Goal: Information Seeking & Learning: Compare options

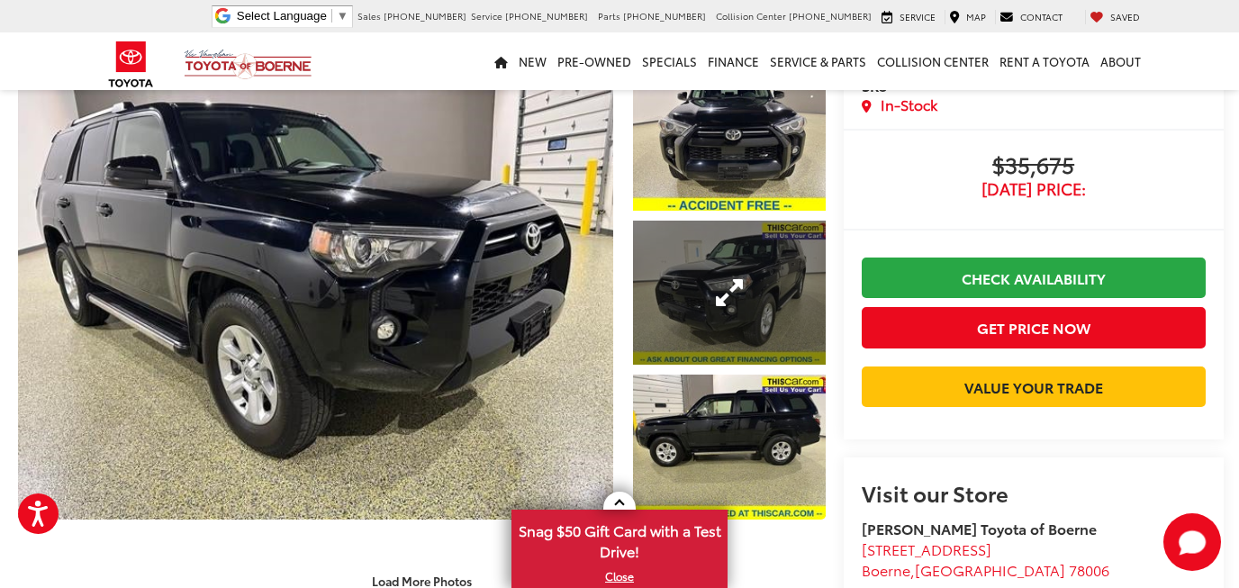
scroll to position [78, 0]
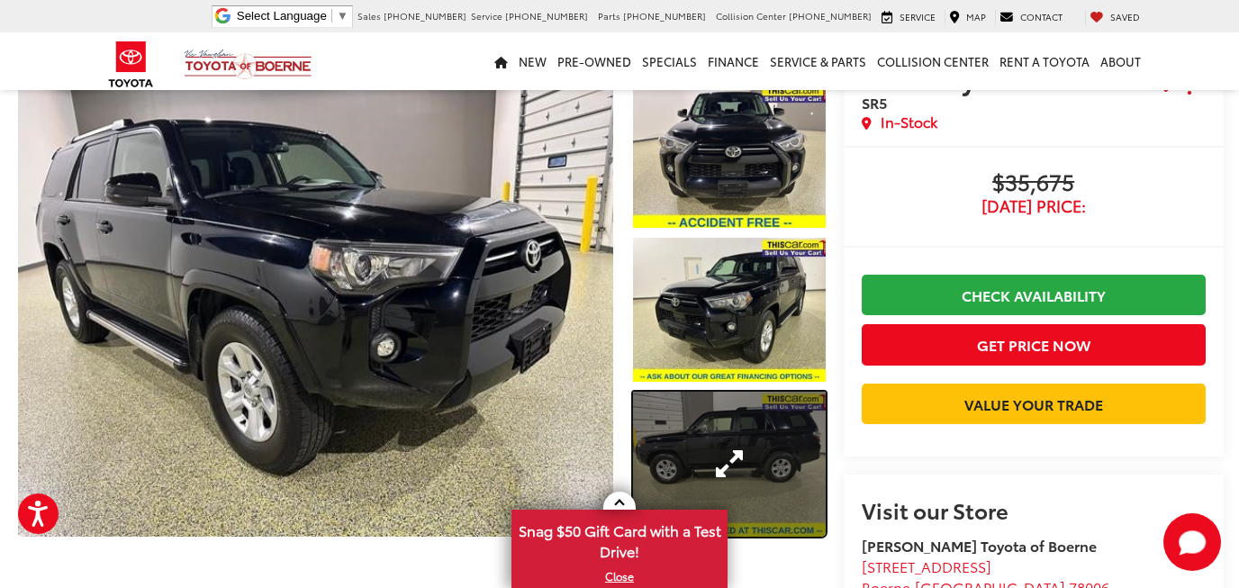
click at [711, 412] on link "Expand Photo 3" at bounding box center [729, 464] width 193 height 144
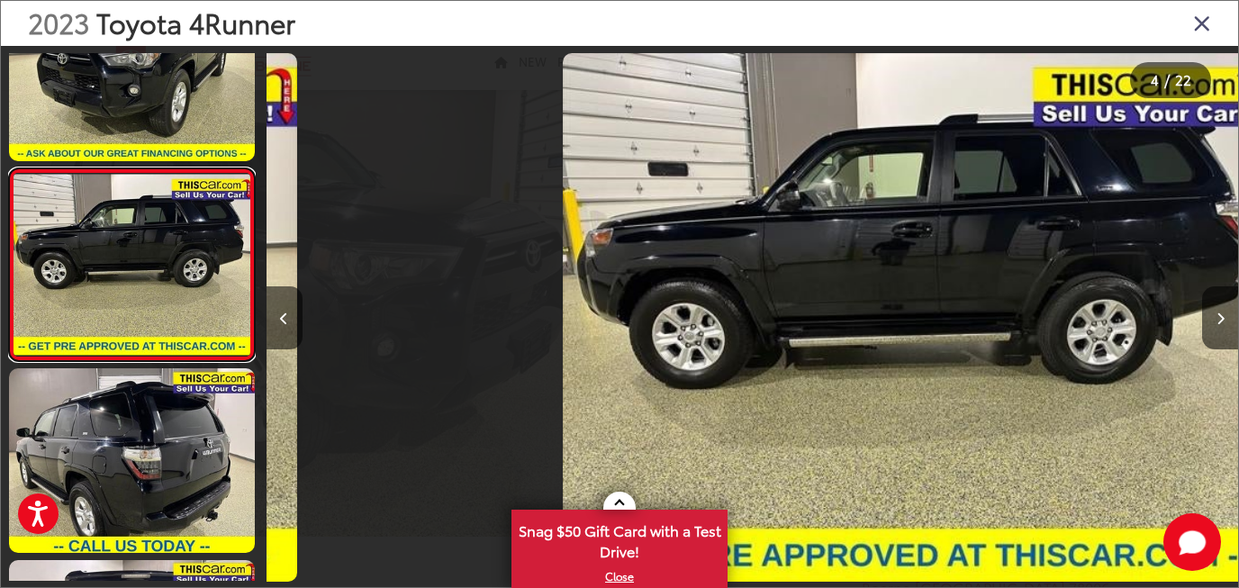
scroll to position [0, 2915]
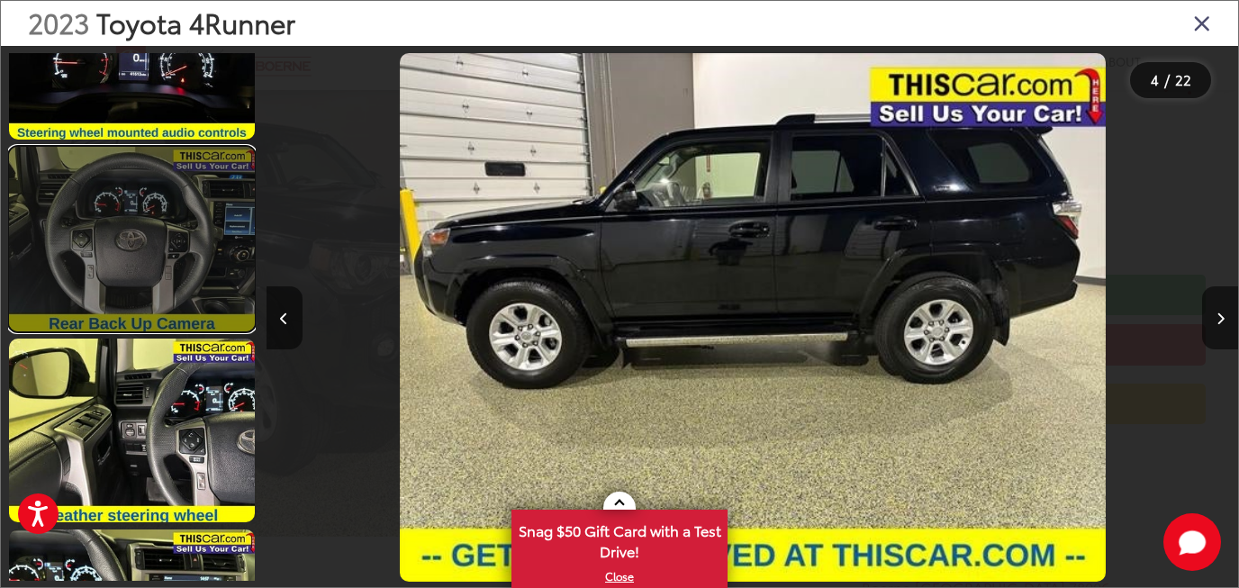
click at [171, 259] on link at bounding box center [132, 239] width 246 height 185
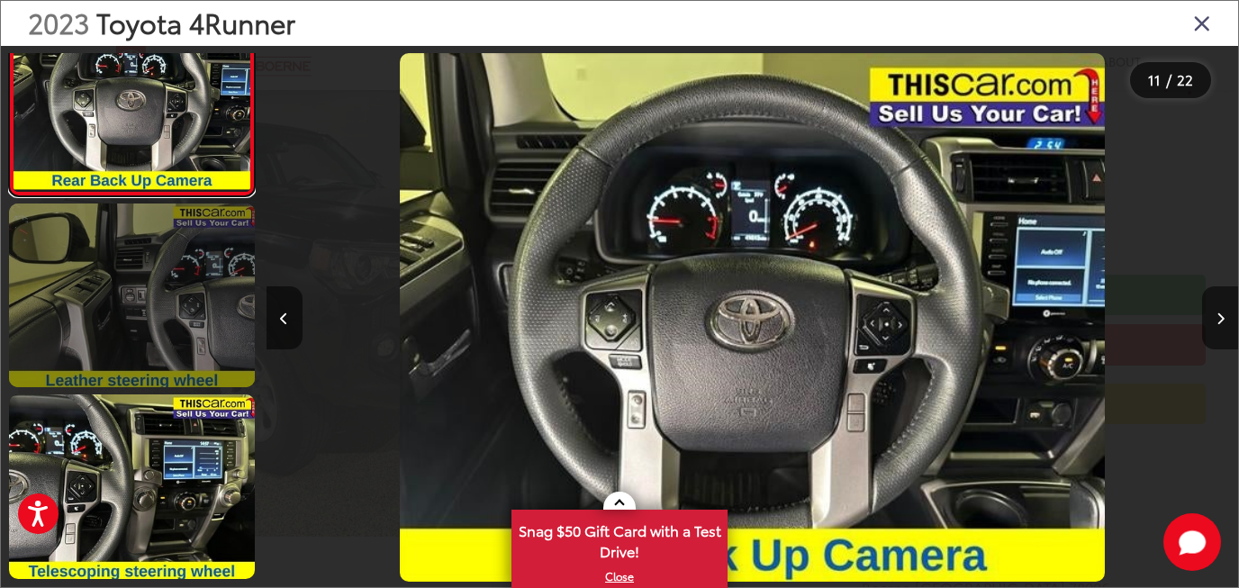
scroll to position [2045, 0]
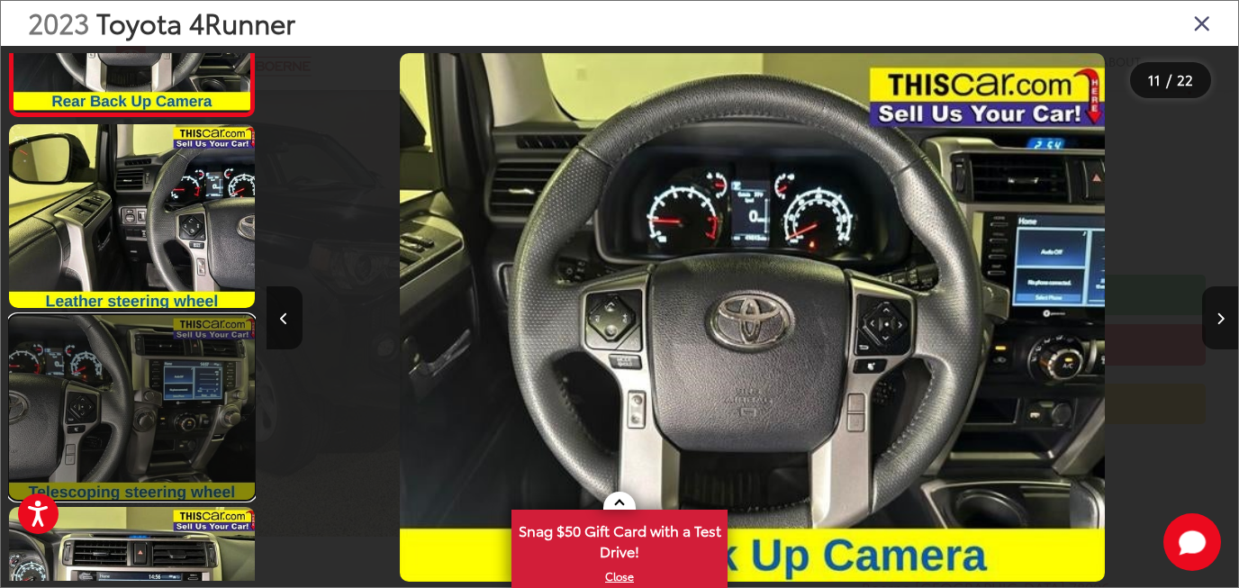
click at [169, 408] on link at bounding box center [132, 407] width 246 height 185
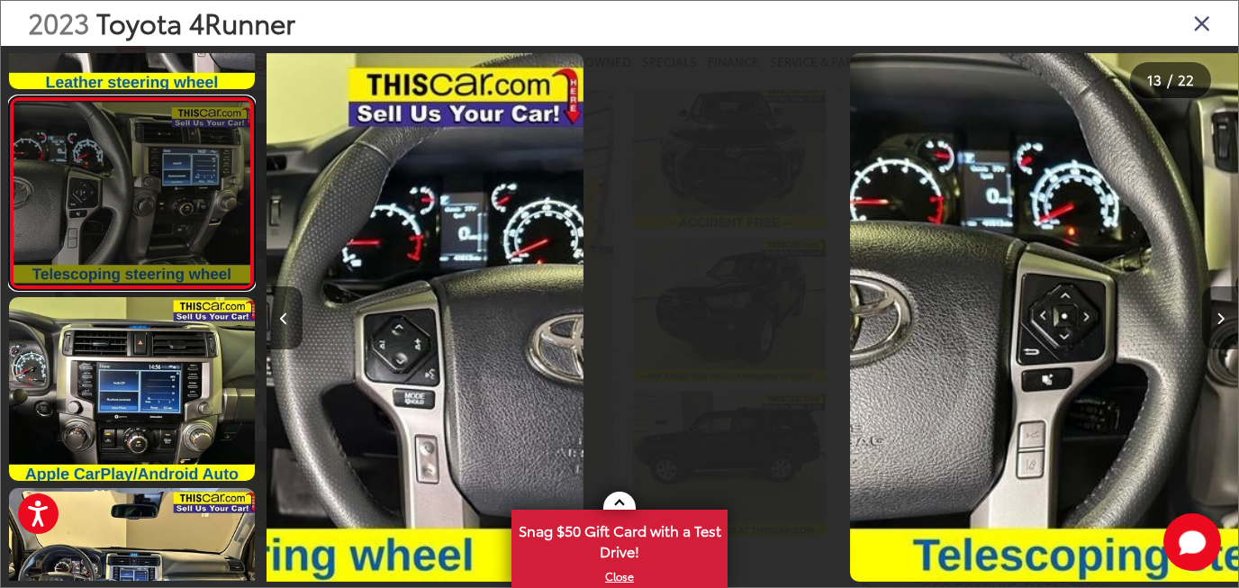
scroll to position [0, 11662]
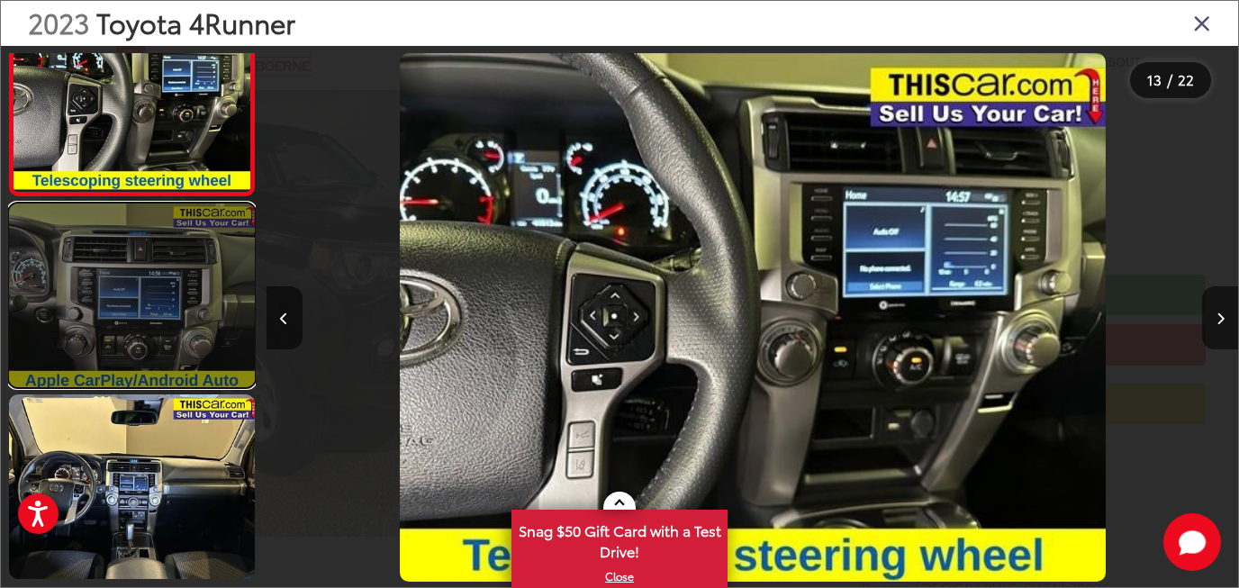
click at [177, 335] on link at bounding box center [132, 296] width 246 height 185
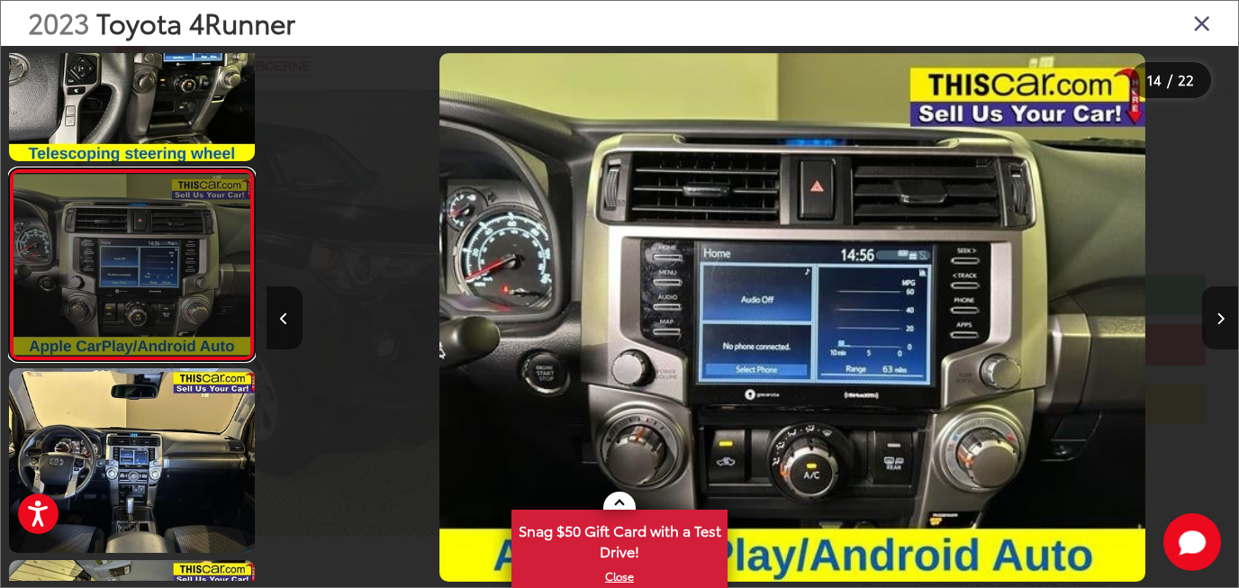
scroll to position [0, 12633]
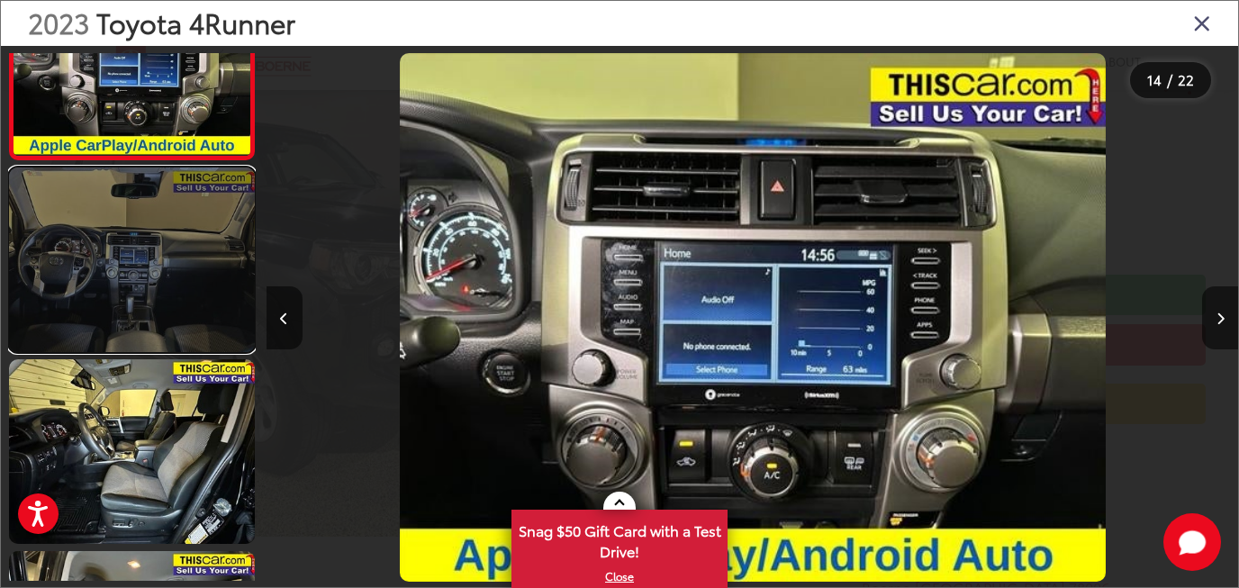
click at [177, 334] on link at bounding box center [132, 259] width 246 height 185
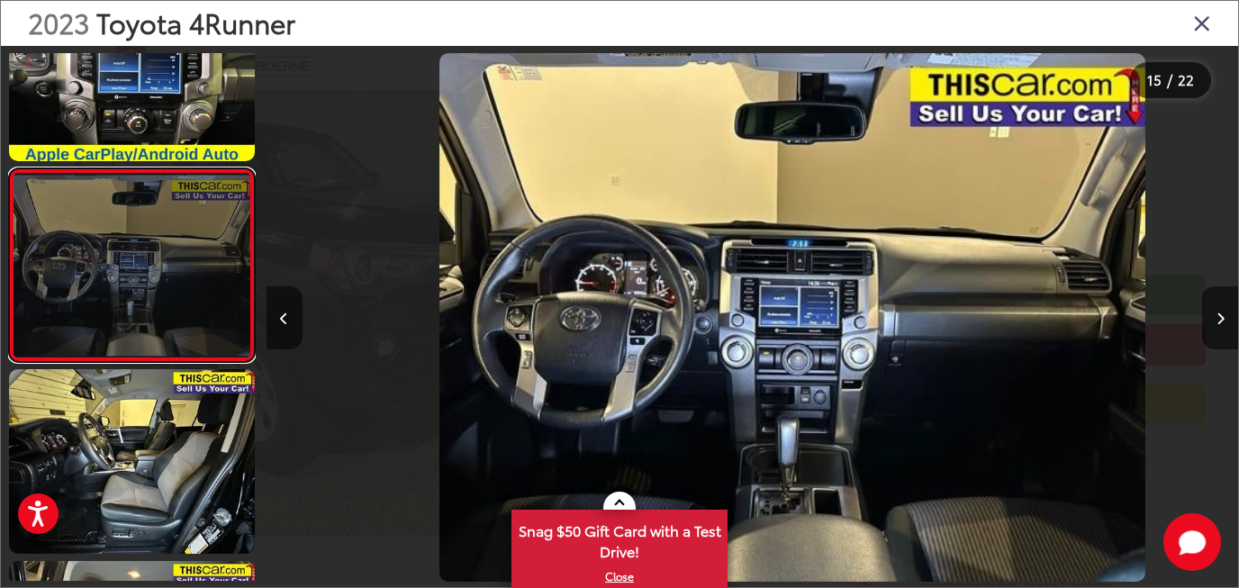
scroll to position [0, 0]
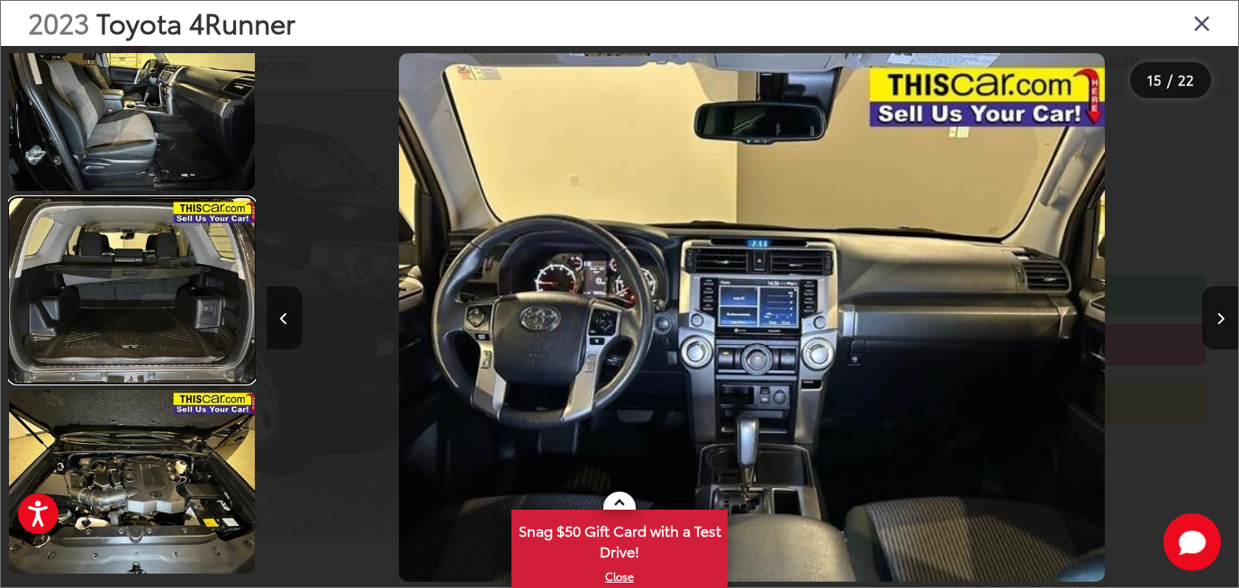
click at [177, 330] on link at bounding box center [132, 290] width 246 height 185
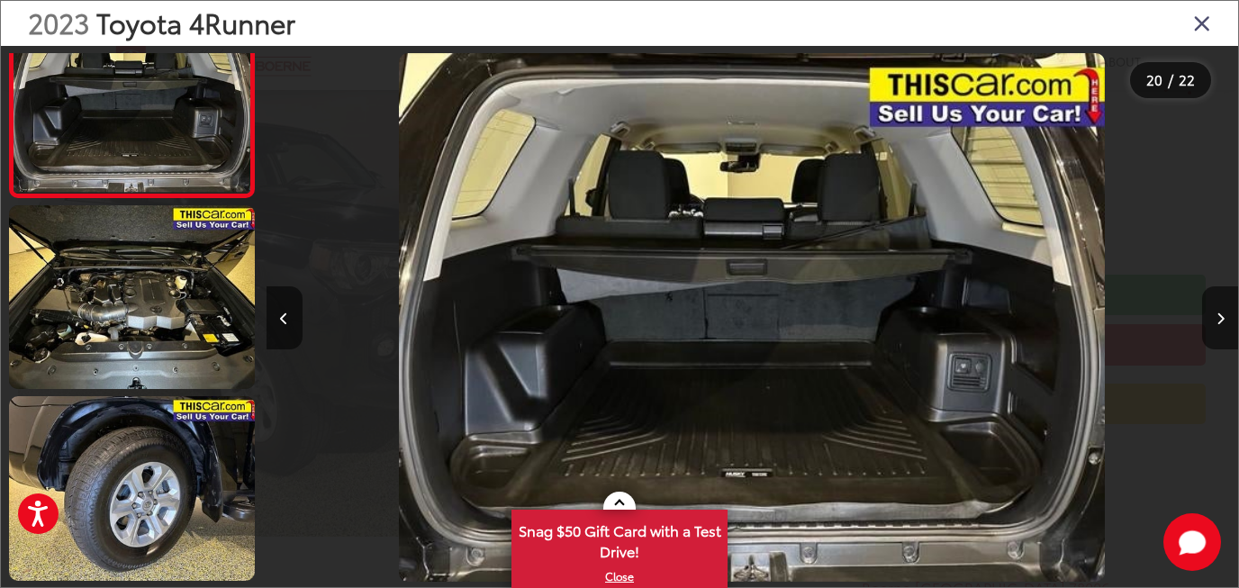
click at [1200, 23] on icon "Close gallery" at bounding box center [1202, 22] width 18 height 23
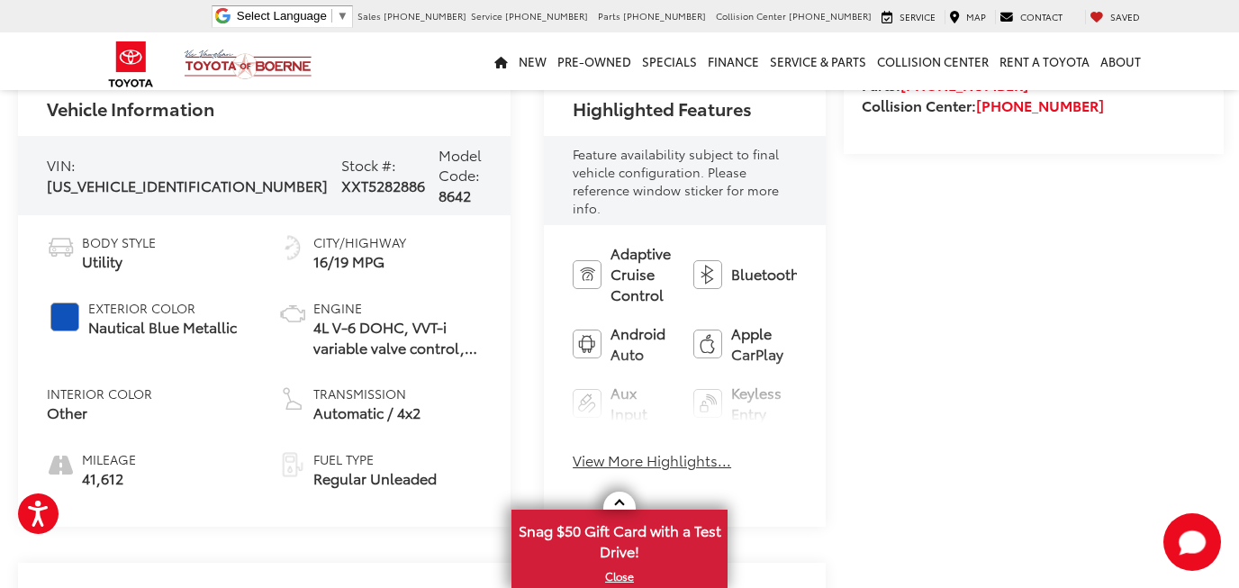
click at [585, 450] on button "View More Highlights..." at bounding box center [652, 460] width 158 height 21
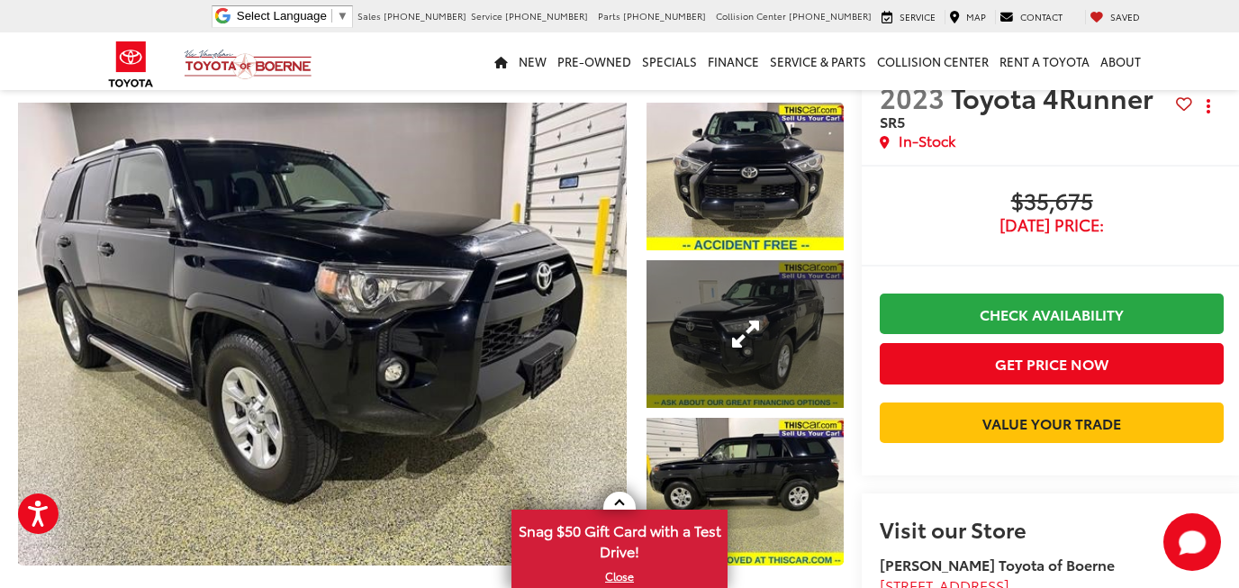
scroll to position [59, 0]
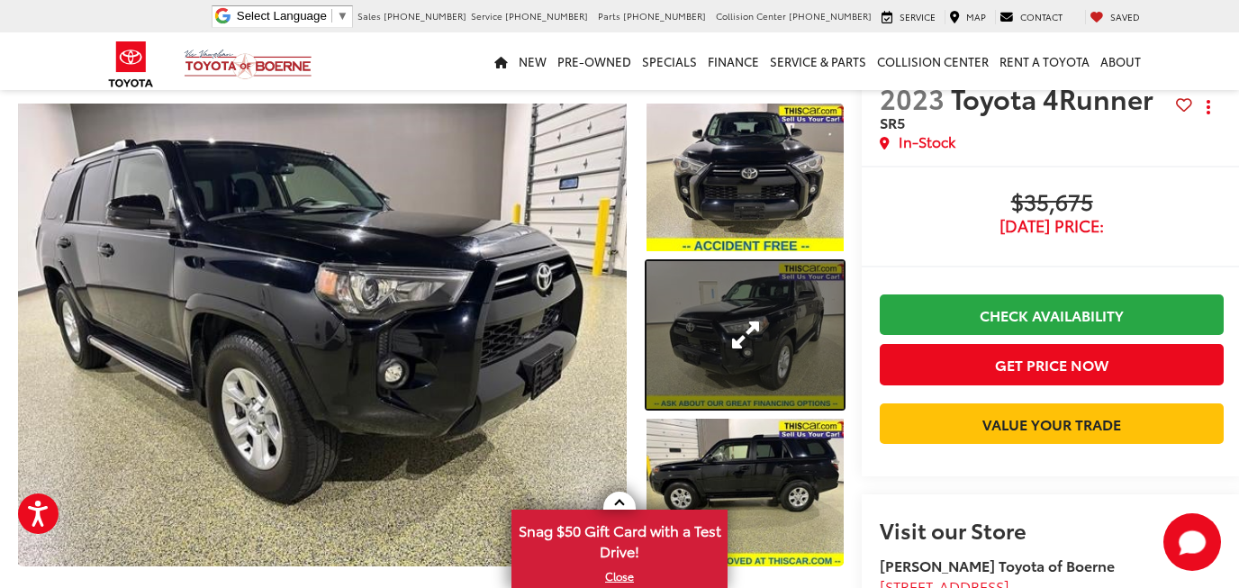
click at [658, 320] on link "Expand Photo 2" at bounding box center [745, 335] width 197 height 148
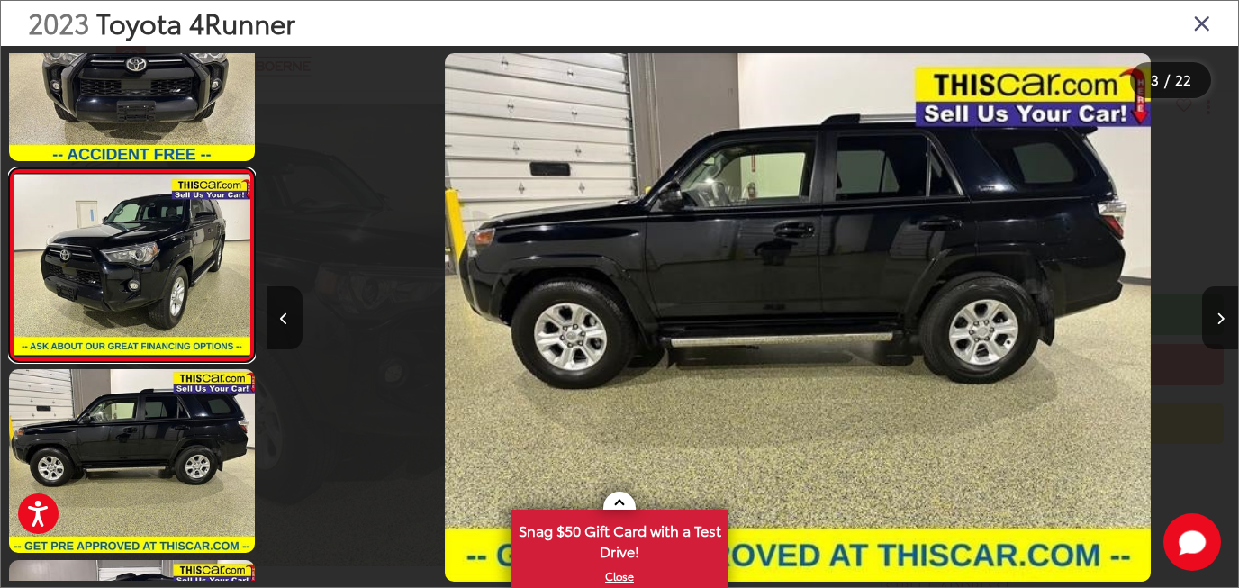
scroll to position [0, 1943]
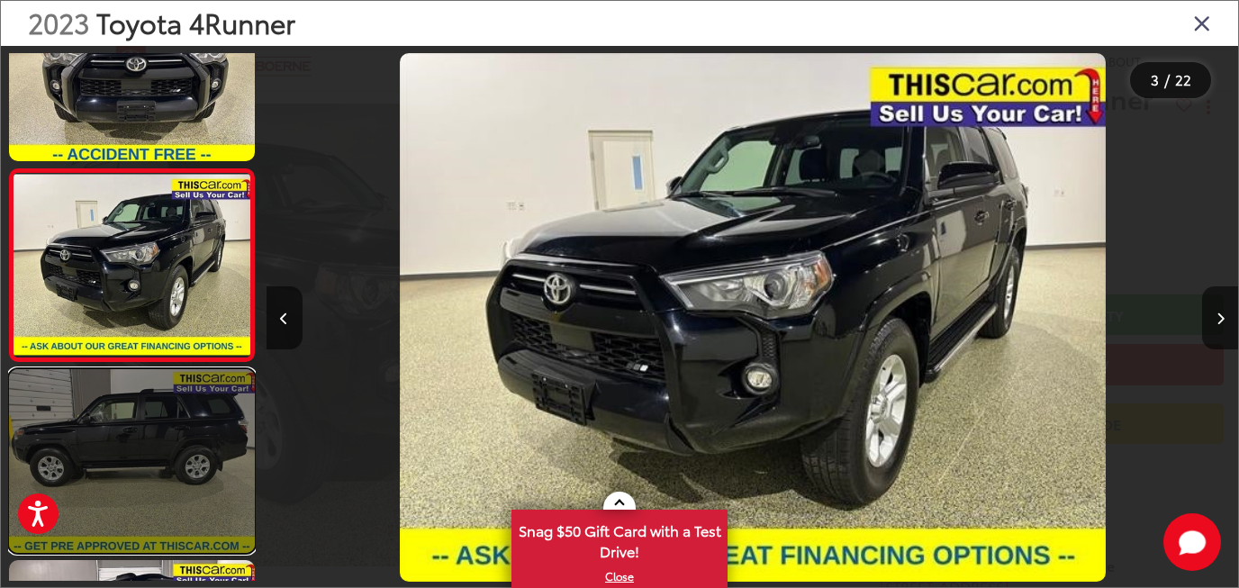
click at [222, 448] on link at bounding box center [132, 461] width 246 height 185
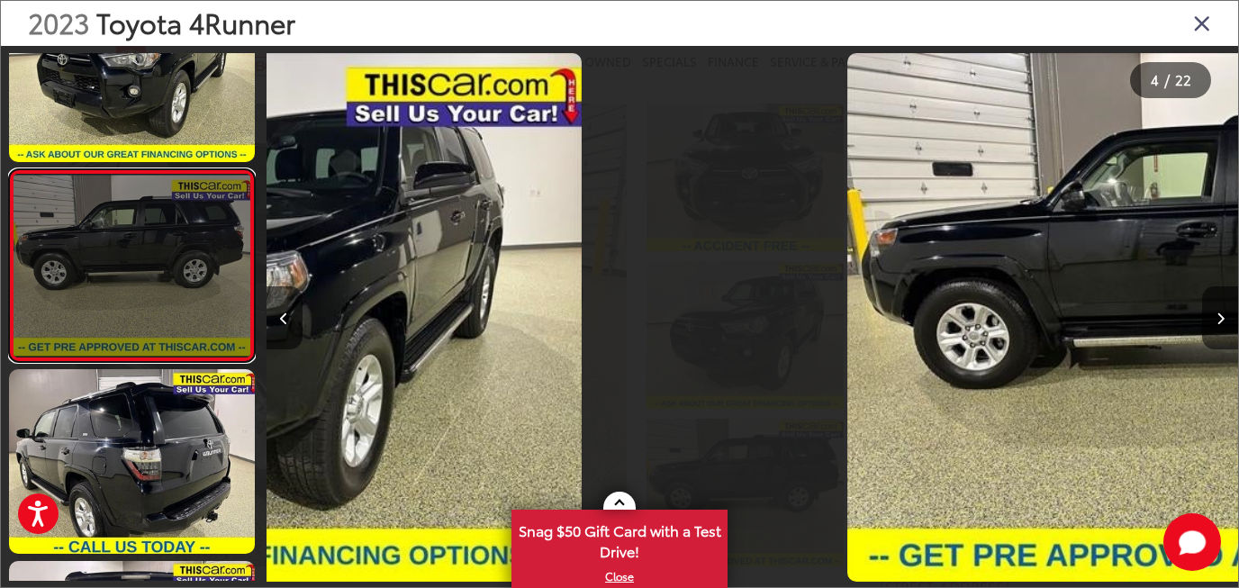
scroll to position [460, 0]
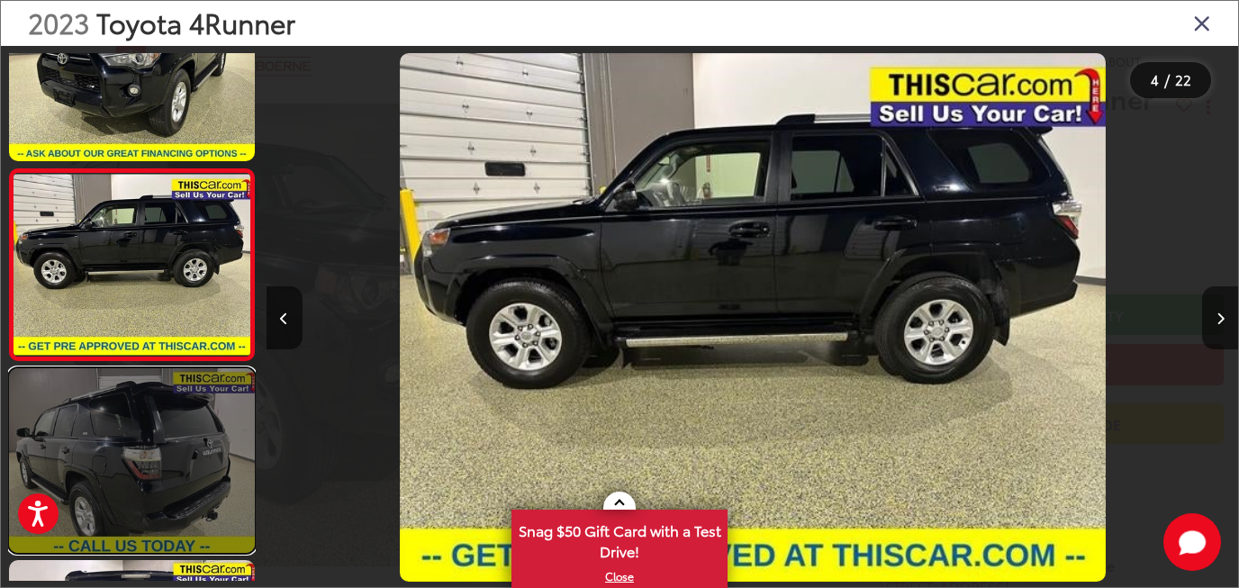
click at [223, 449] on link at bounding box center [132, 460] width 246 height 185
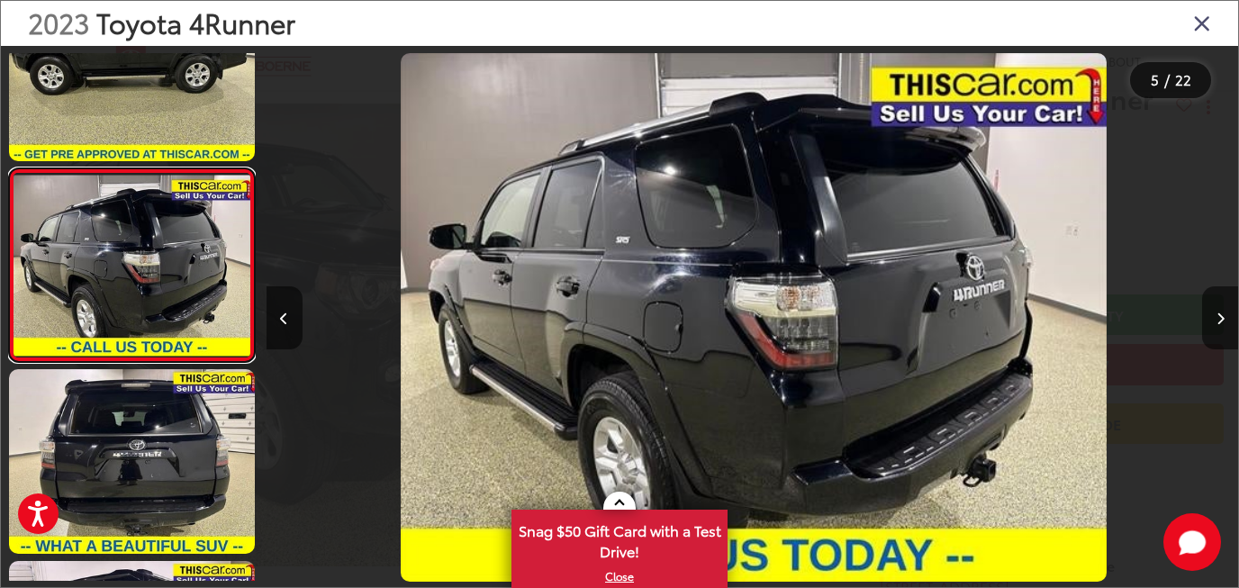
scroll to position [0, 3888]
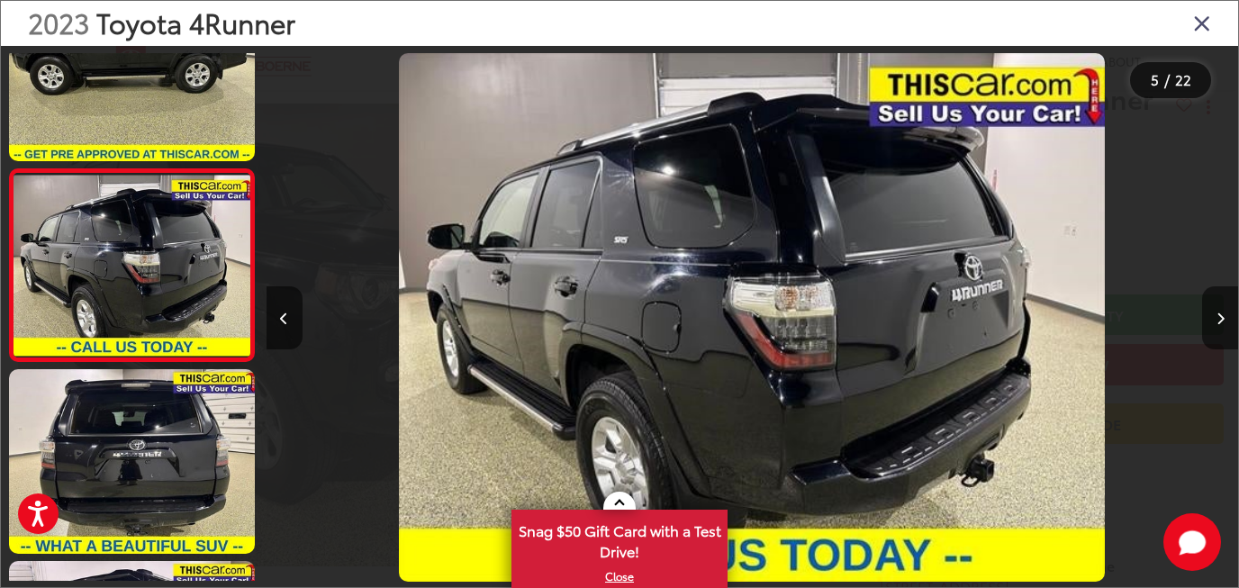
click at [1199, 23] on icon "Close gallery" at bounding box center [1202, 22] width 18 height 23
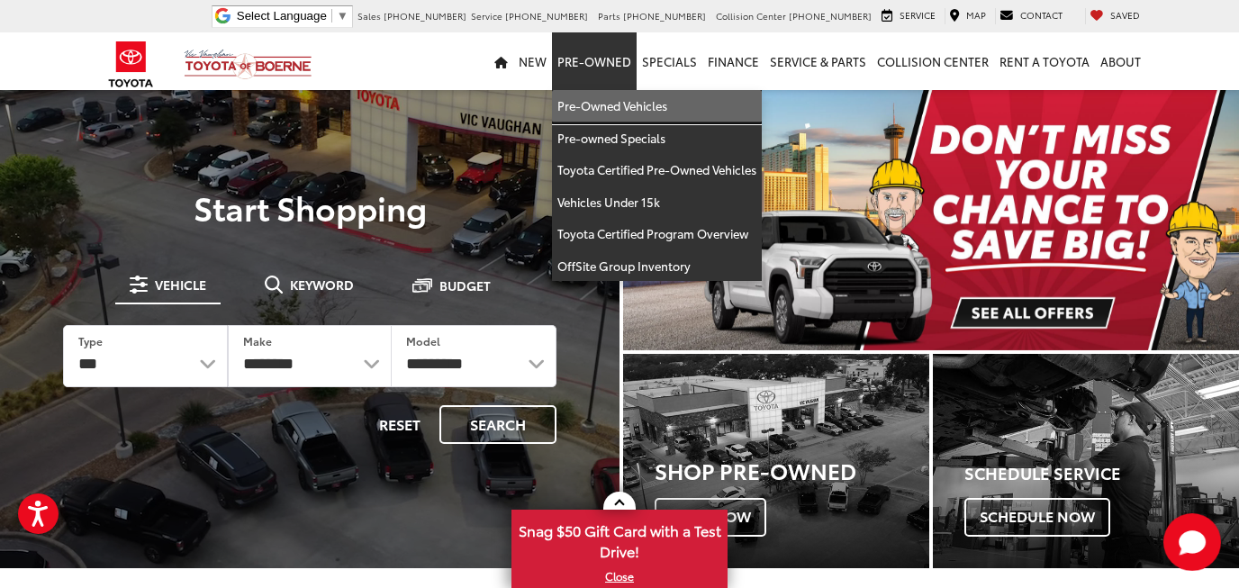
click at [619, 109] on link "Pre-Owned Vehicles" at bounding box center [657, 106] width 210 height 32
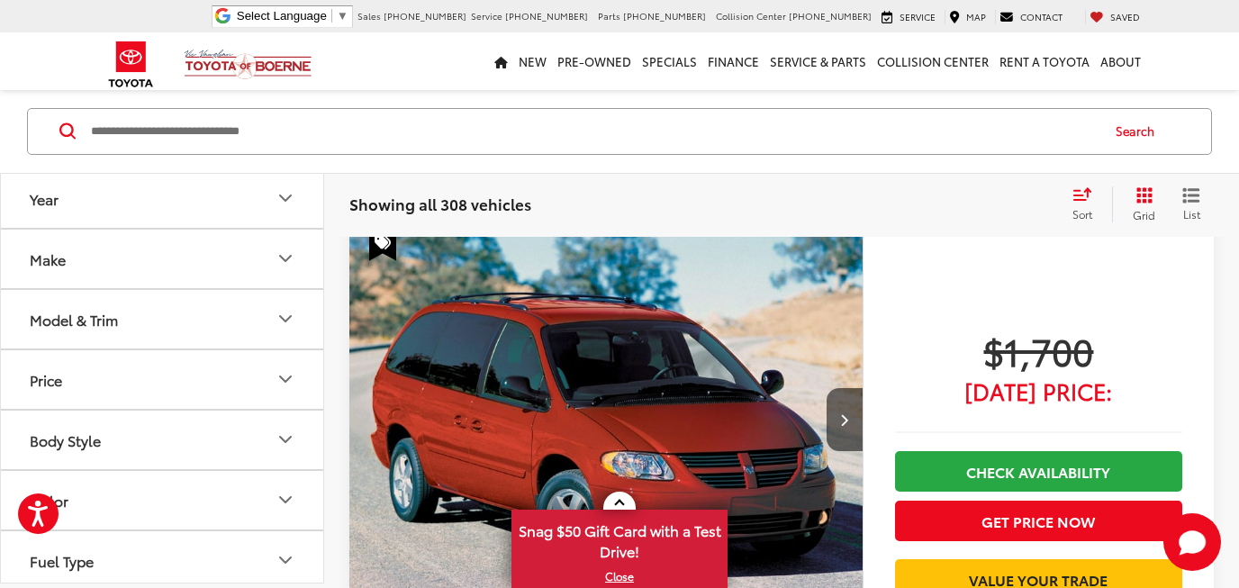
scroll to position [165, 0]
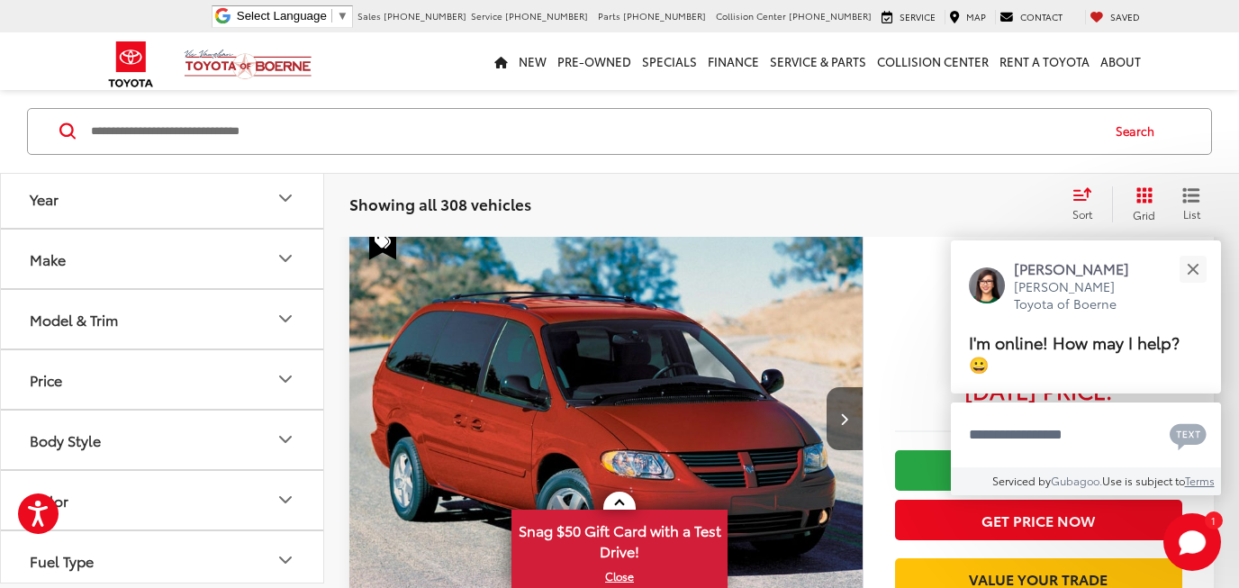
click at [203, 271] on button "Make" at bounding box center [163, 259] width 324 height 59
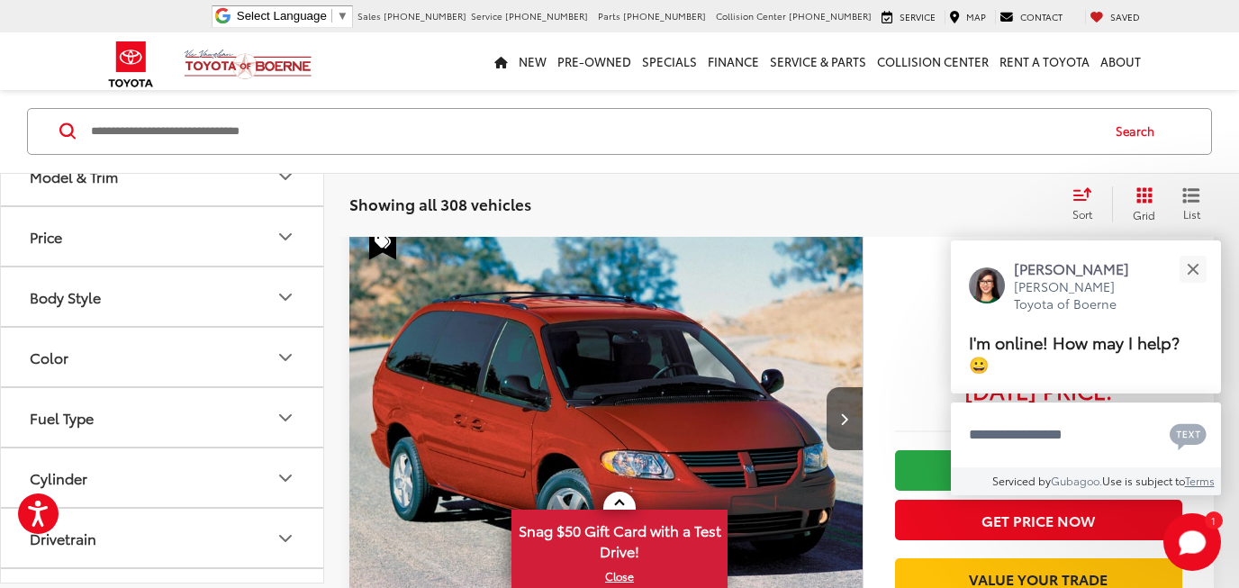
scroll to position [810, 0]
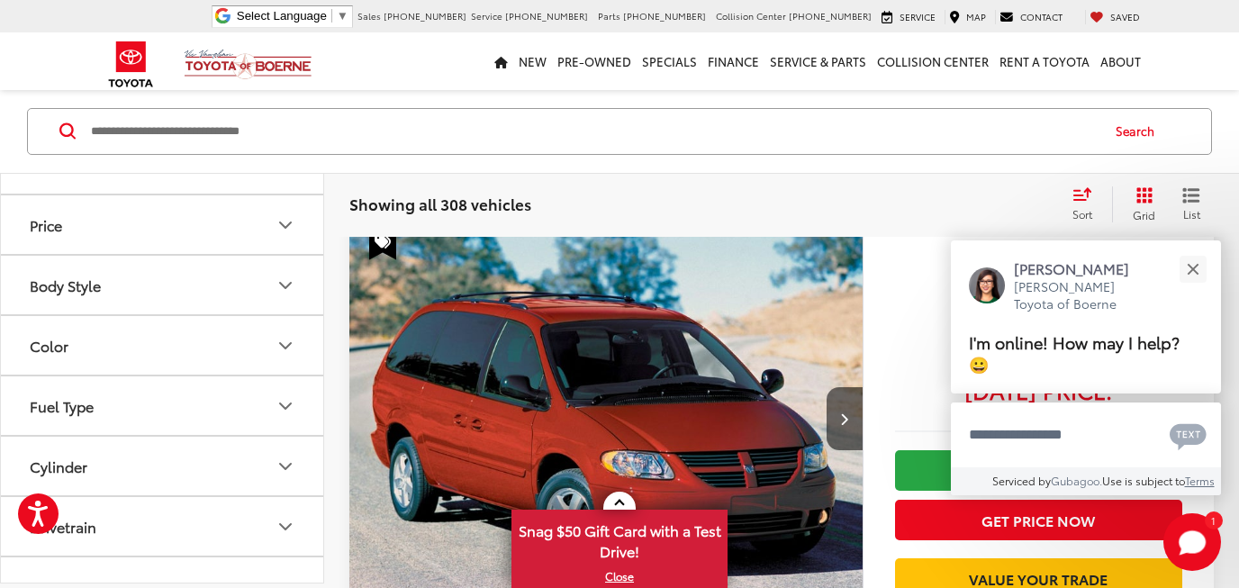
click at [251, 48] on label "Toyota (205)" at bounding box center [243, 32] width 73 height 31
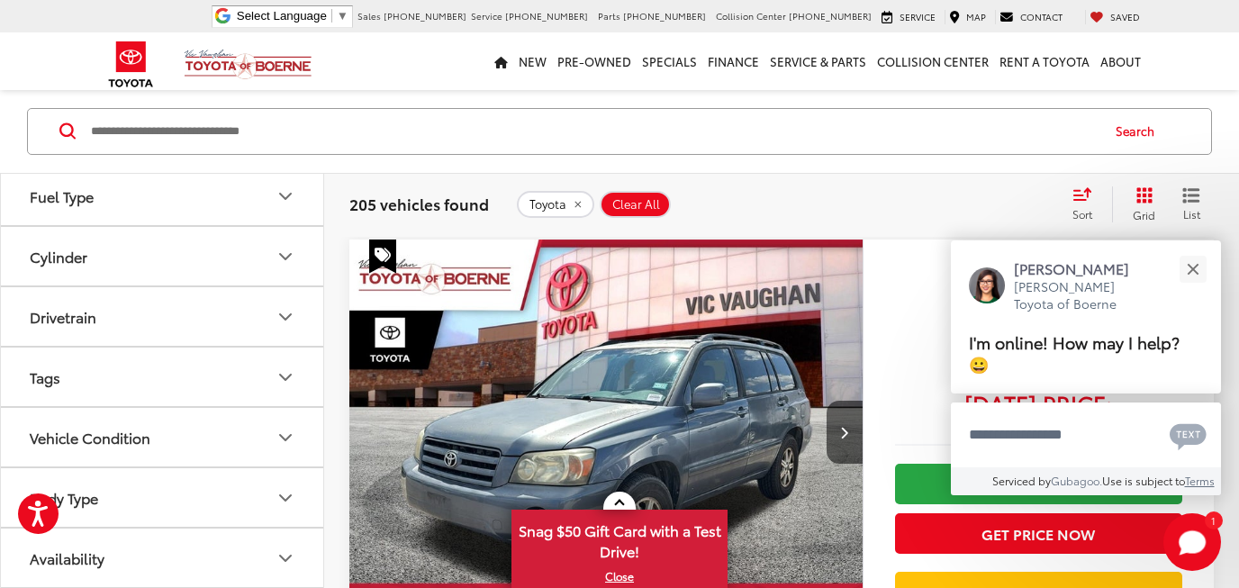
scroll to position [1164, 0]
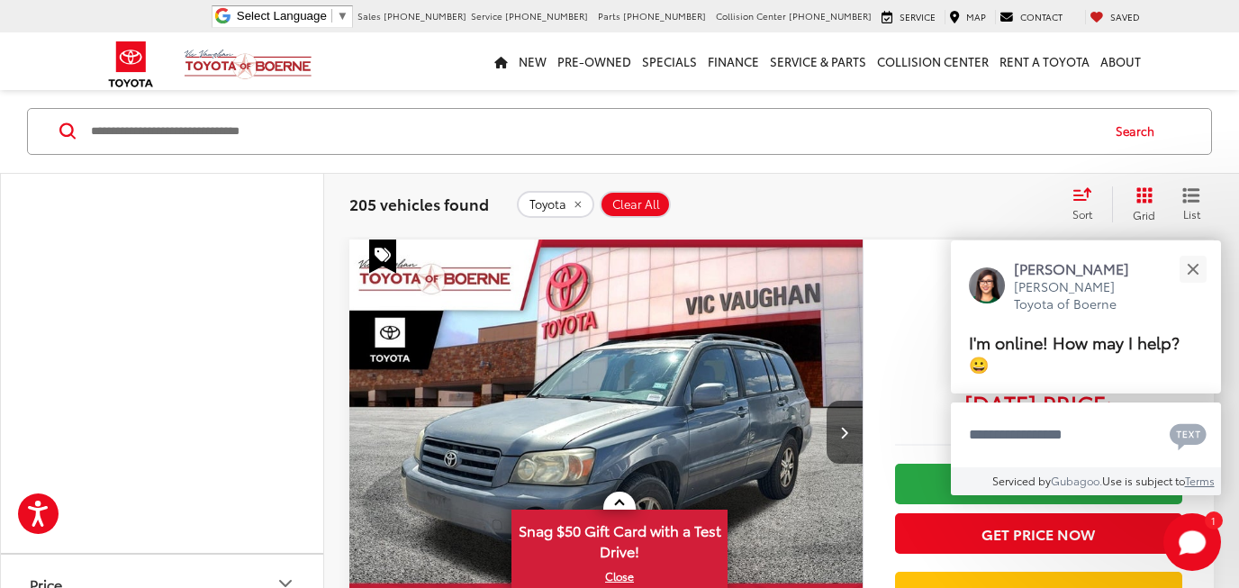
scroll to position [1272, 0]
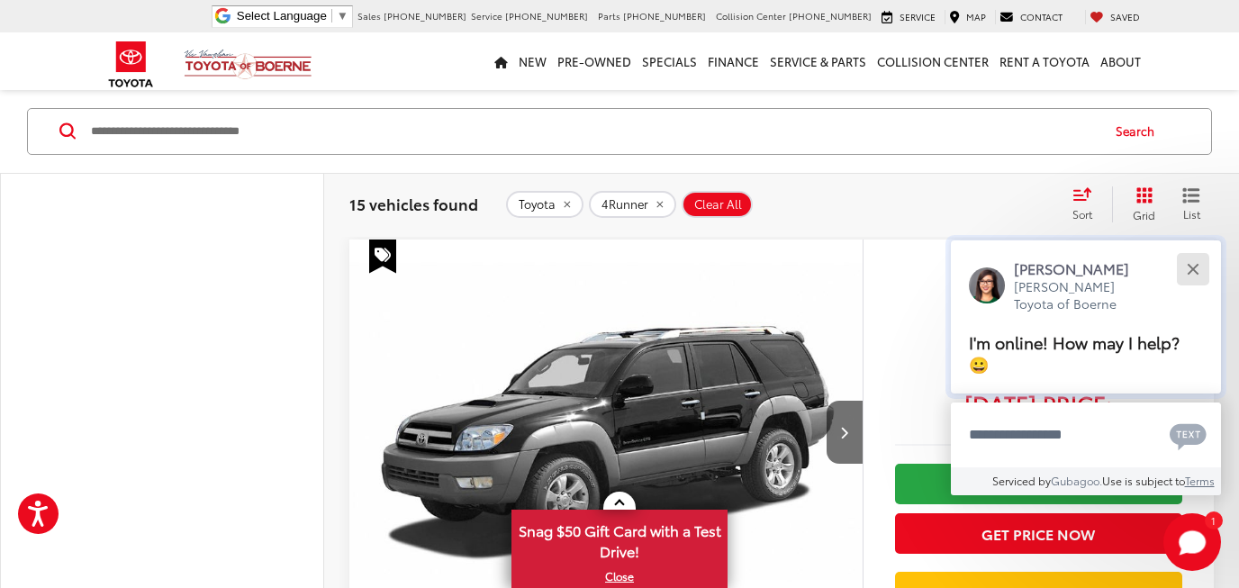
click at [1198, 275] on div "Close" at bounding box center [1193, 269] width 12 height 12
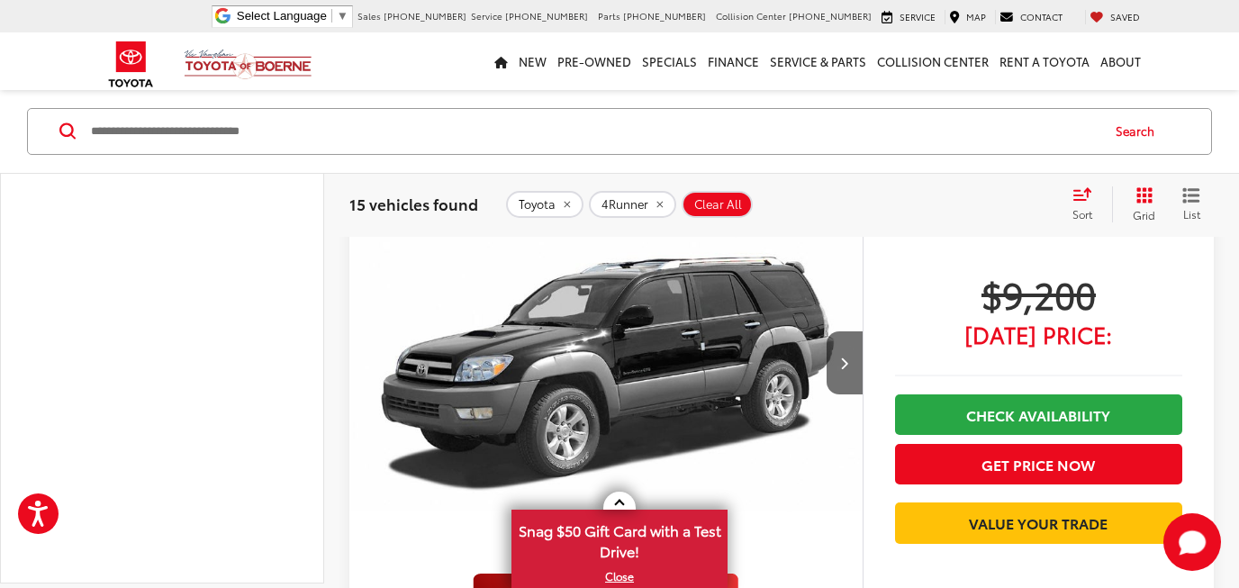
scroll to position [209, 0]
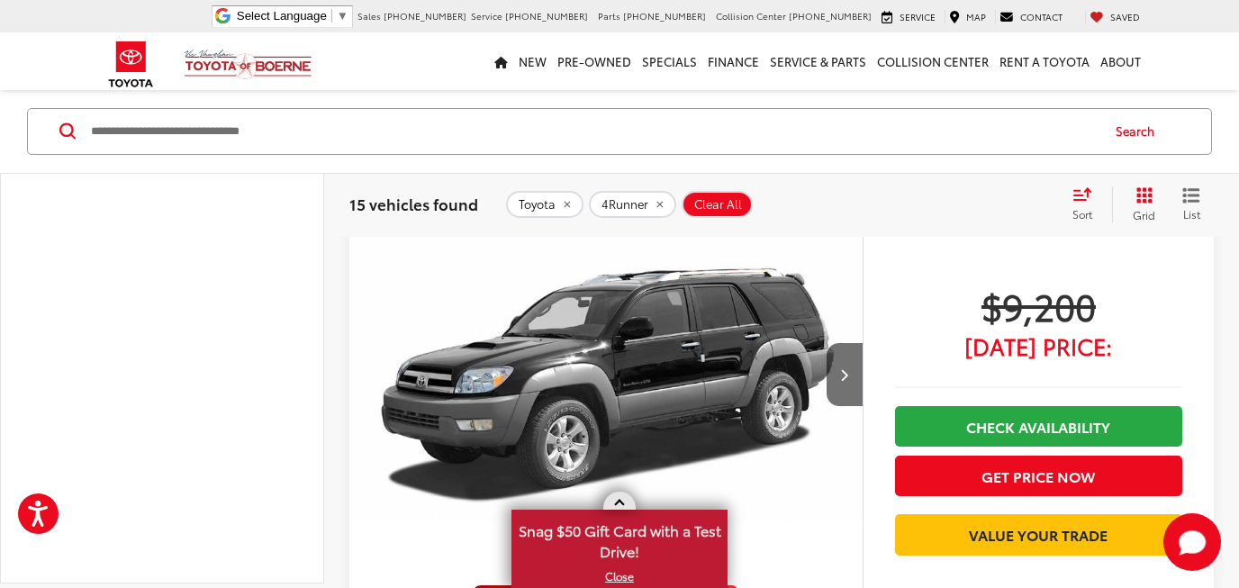
click at [615, 500] on link at bounding box center [619, 501] width 32 height 18
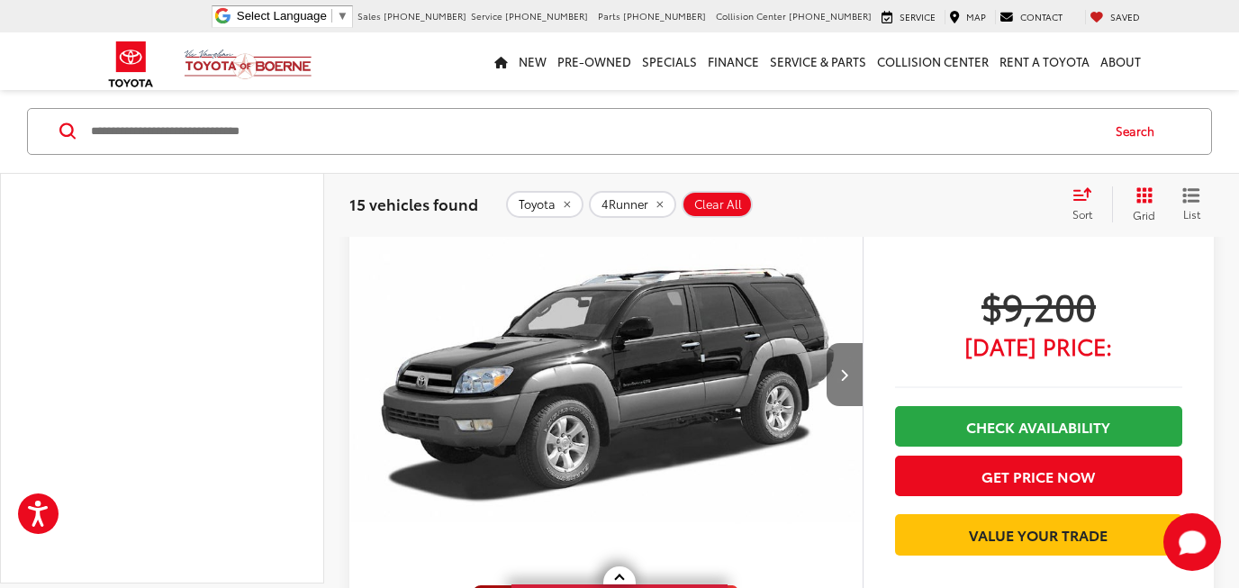
click at [851, 369] on button "Next image" at bounding box center [845, 374] width 36 height 63
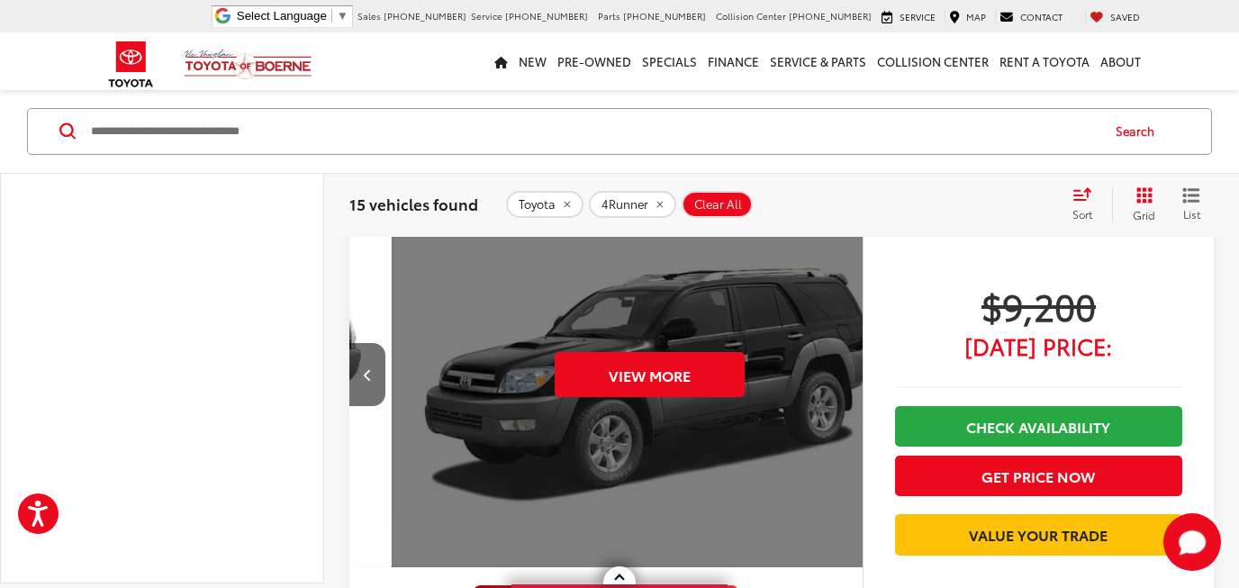
scroll to position [0, 1032]
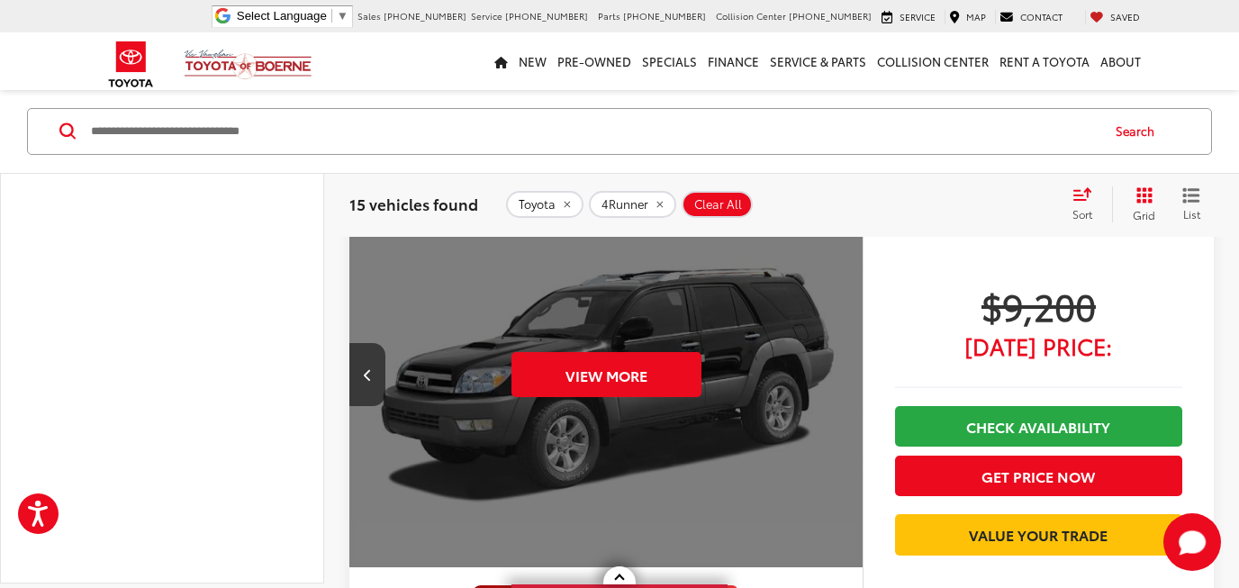
click at [851, 370] on div "View More" at bounding box center [607, 375] width 516 height 387
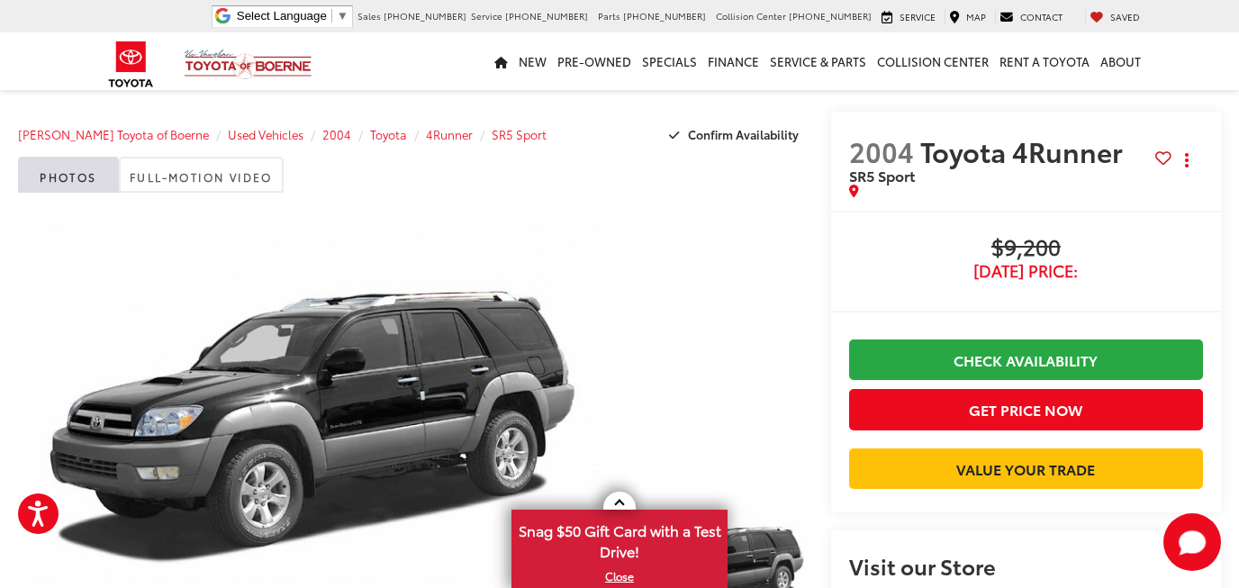
scroll to position [7, 0]
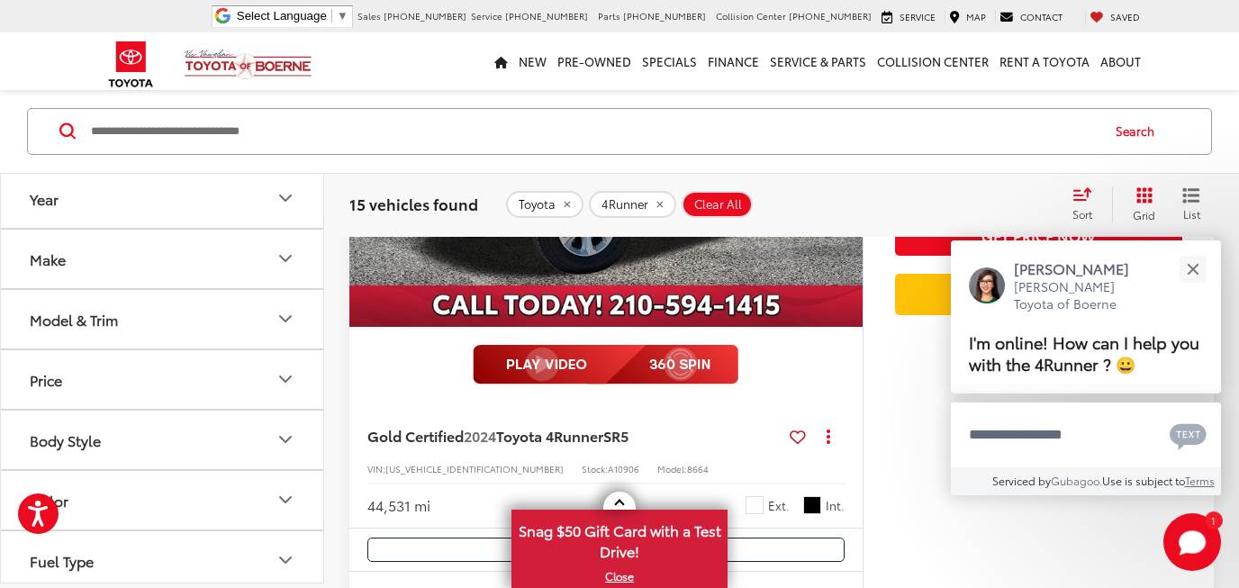
scroll to position [1188, 0]
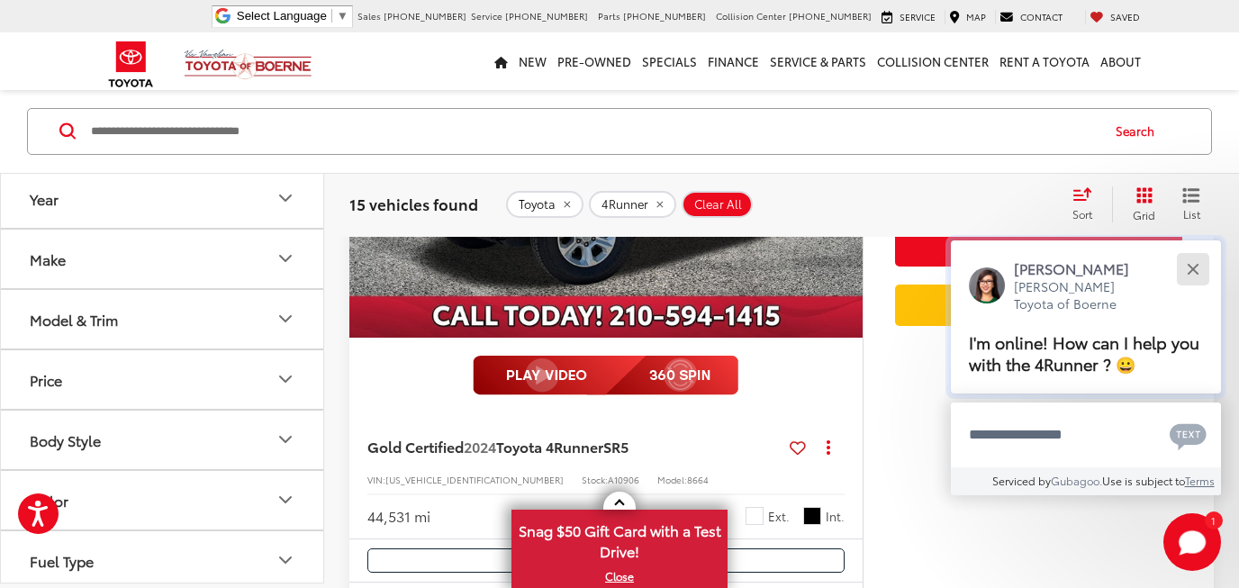
click at [1195, 267] on button "Close" at bounding box center [1192, 268] width 39 height 39
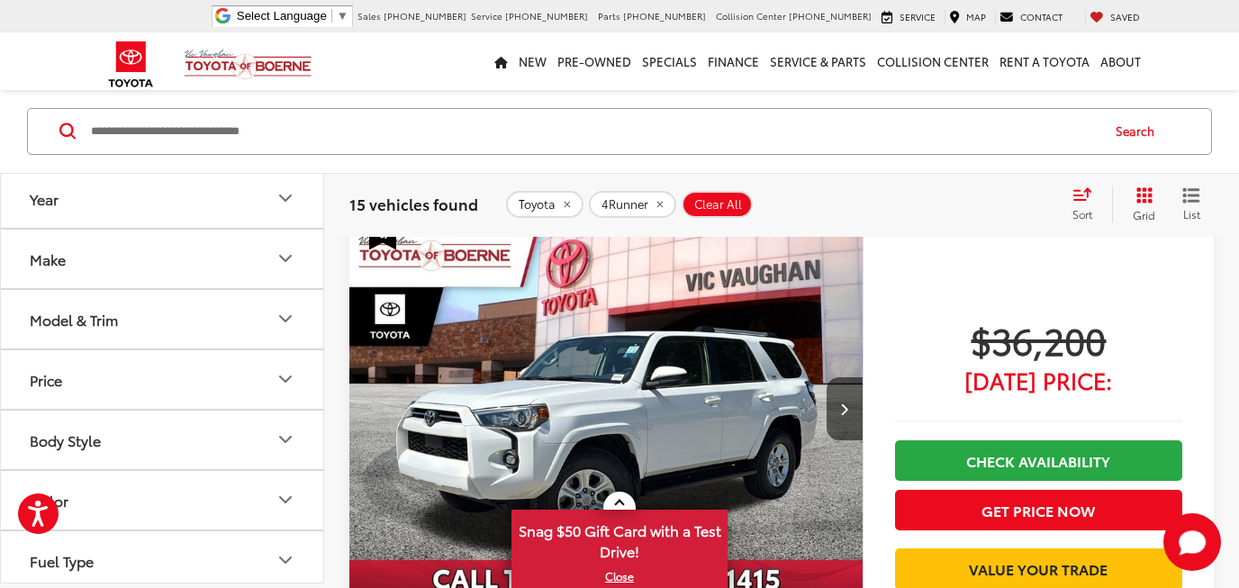
scroll to position [928, 0]
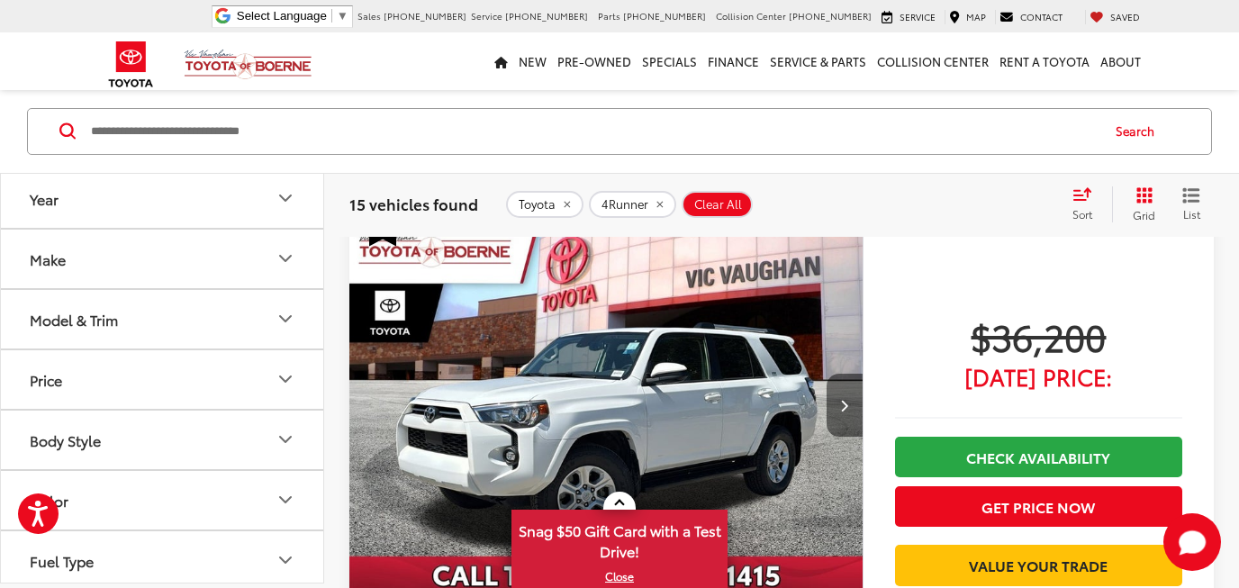
click at [845, 403] on icon "Next image" at bounding box center [844, 405] width 8 height 13
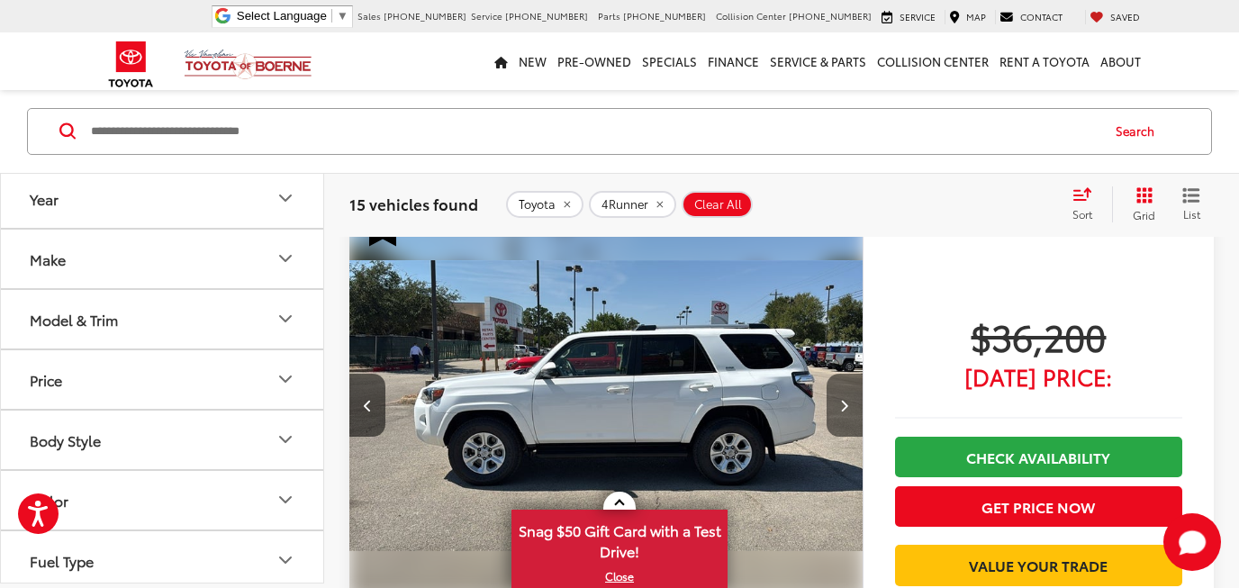
click at [846, 403] on icon "Next image" at bounding box center [844, 405] width 8 height 13
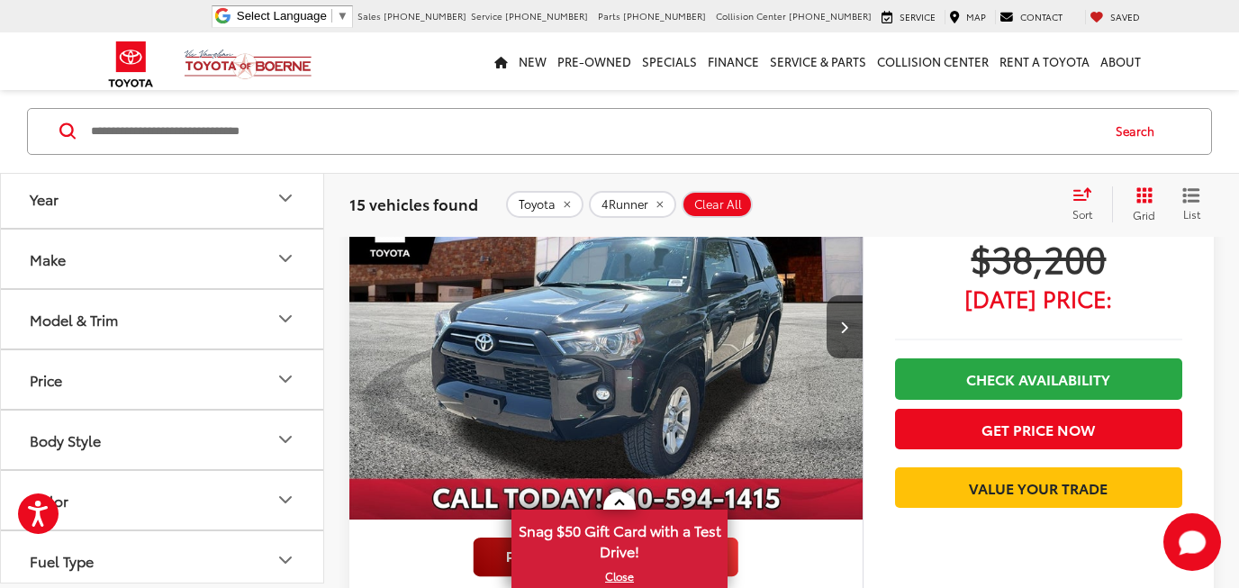
scroll to position [4006, 0]
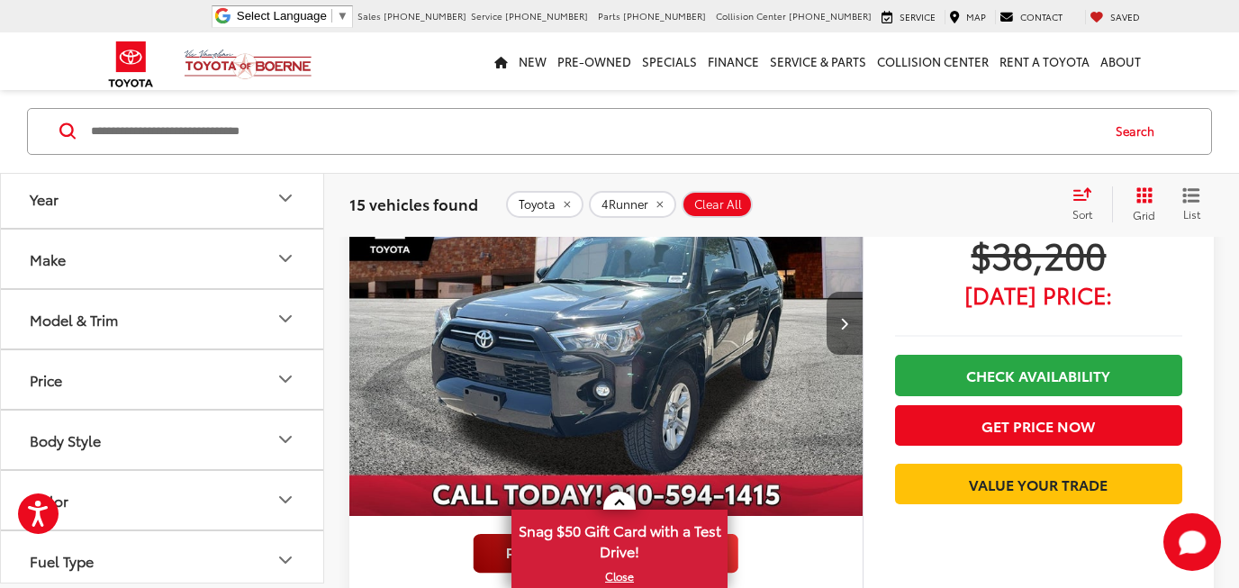
click at [850, 313] on button "Next image" at bounding box center [845, 323] width 36 height 63
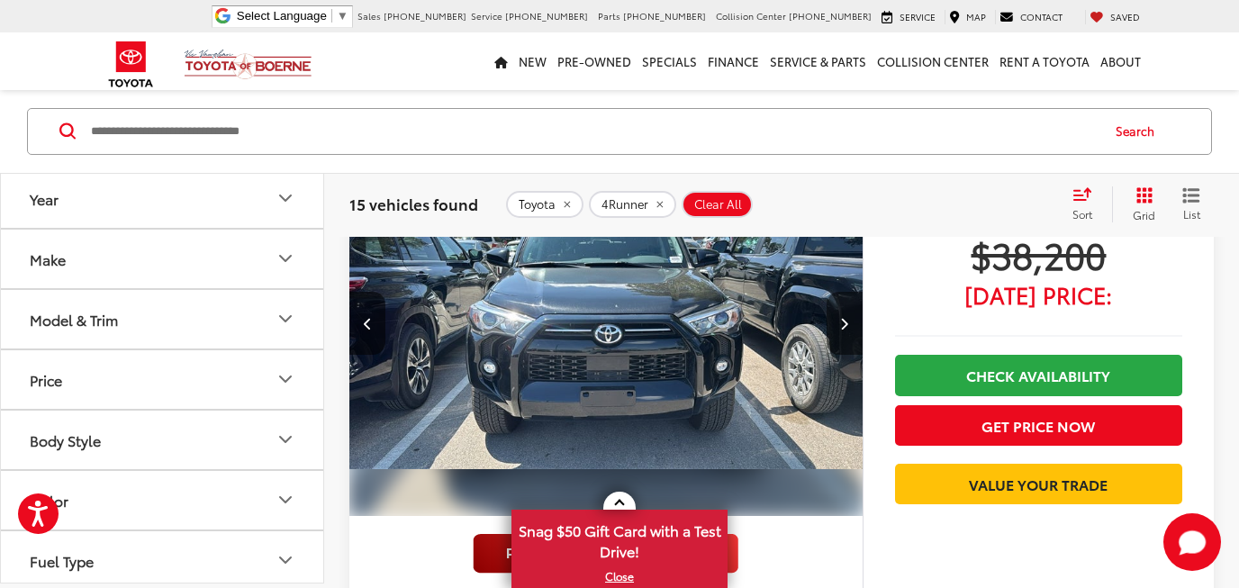
click at [855, 313] on button "Next image" at bounding box center [845, 323] width 36 height 63
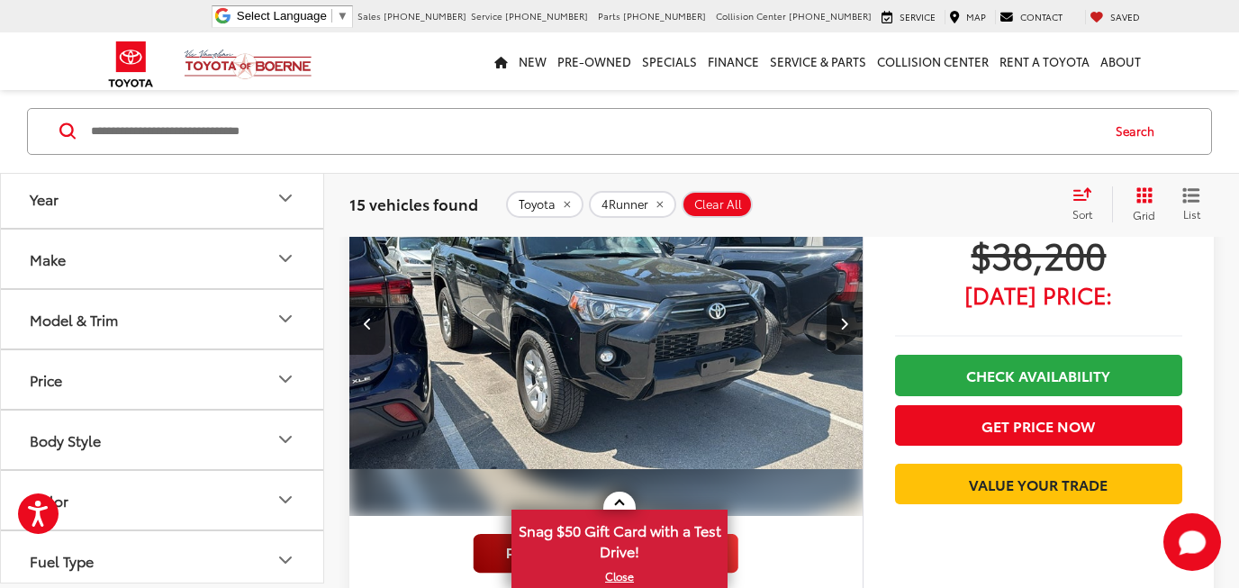
click at [857, 313] on button "Next image" at bounding box center [845, 323] width 36 height 63
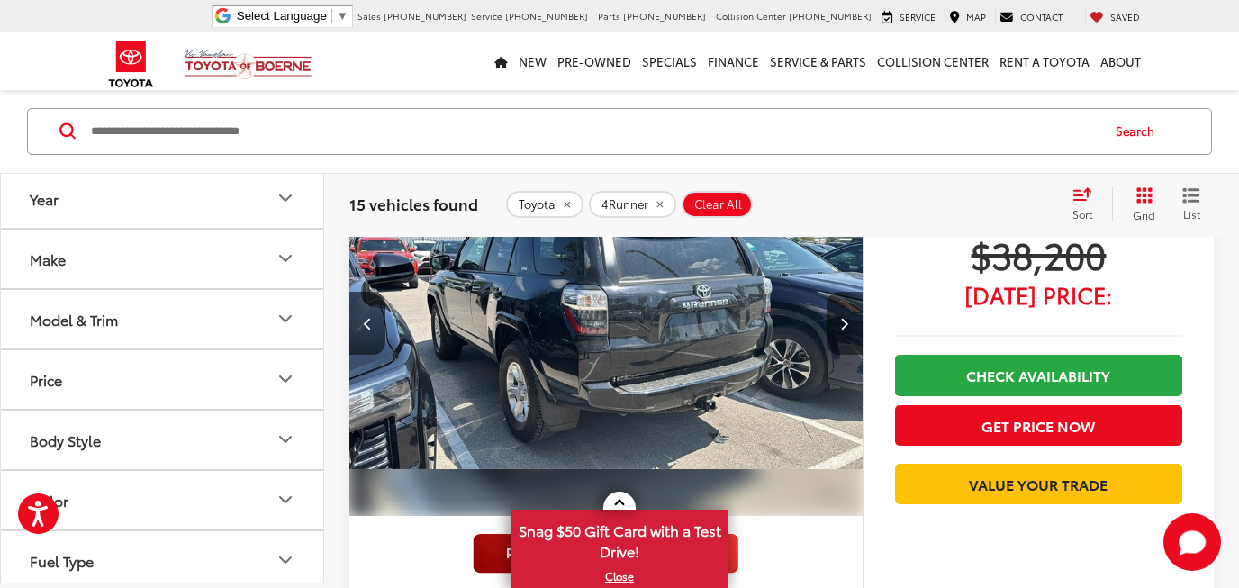
click at [859, 313] on button "Next image" at bounding box center [845, 323] width 36 height 63
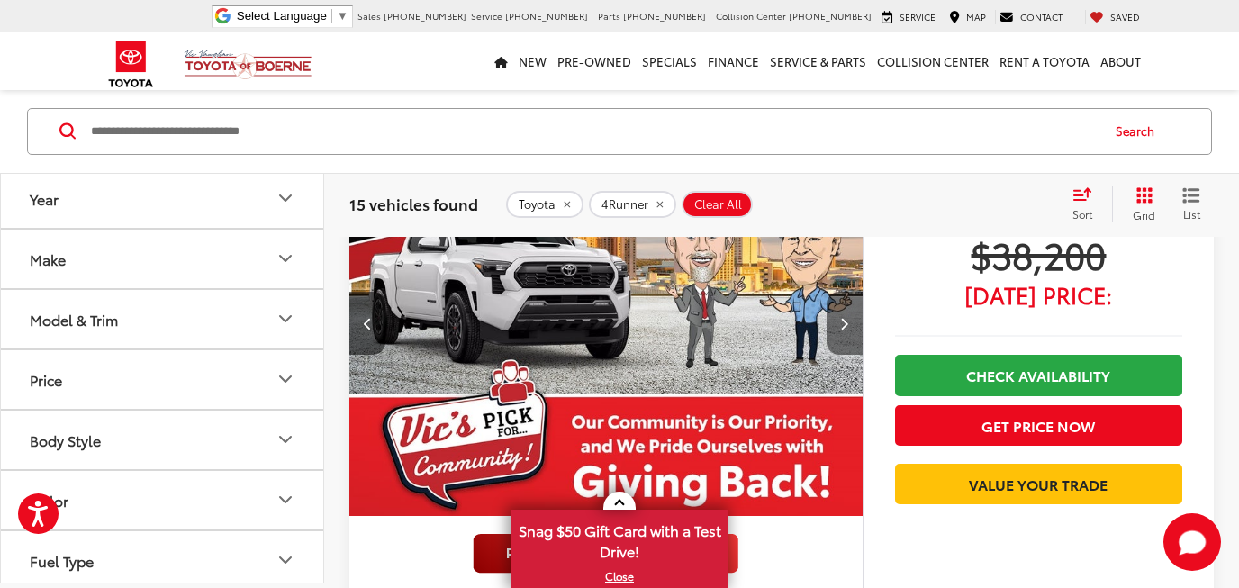
click at [862, 313] on button "Next image" at bounding box center [845, 323] width 36 height 63
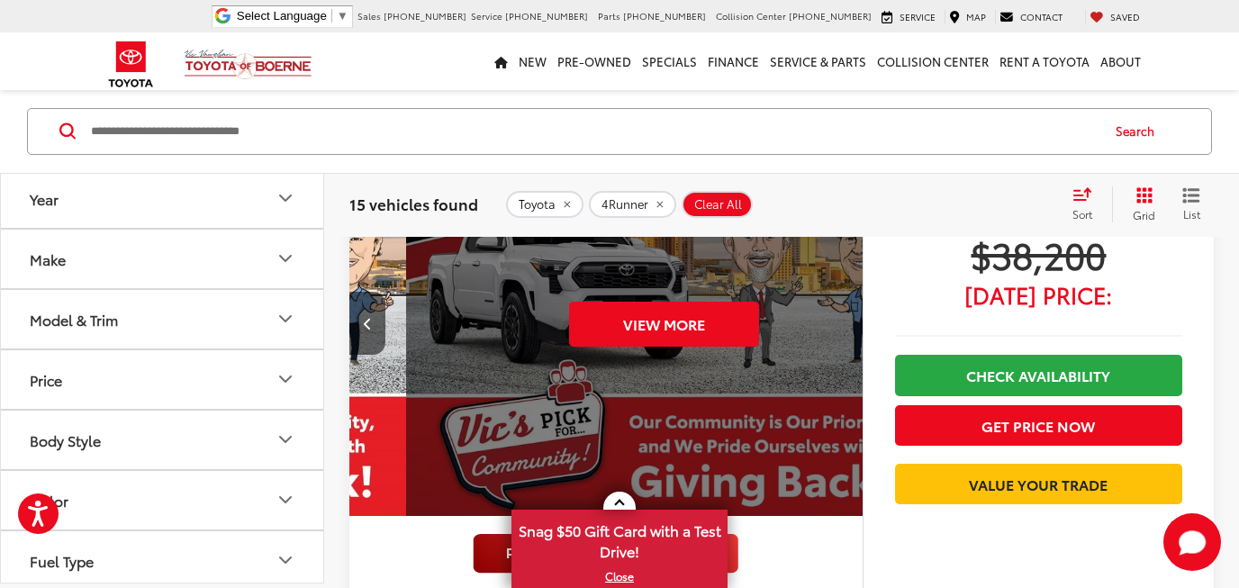
scroll to position [0, 2580]
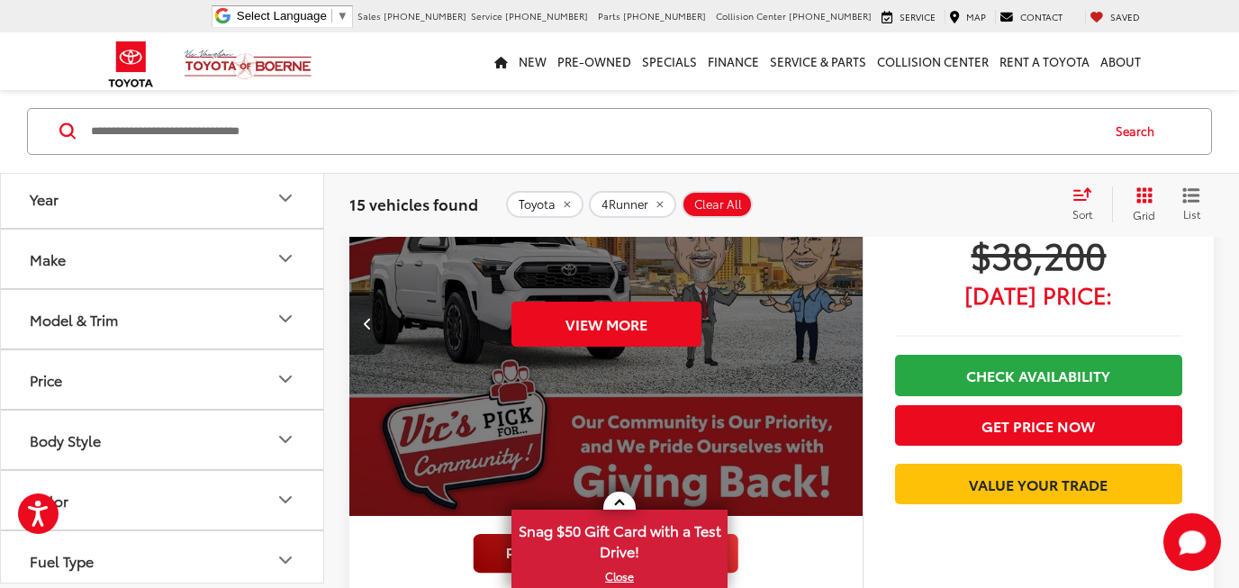
click at [862, 313] on div "View More" at bounding box center [607, 324] width 516 height 387
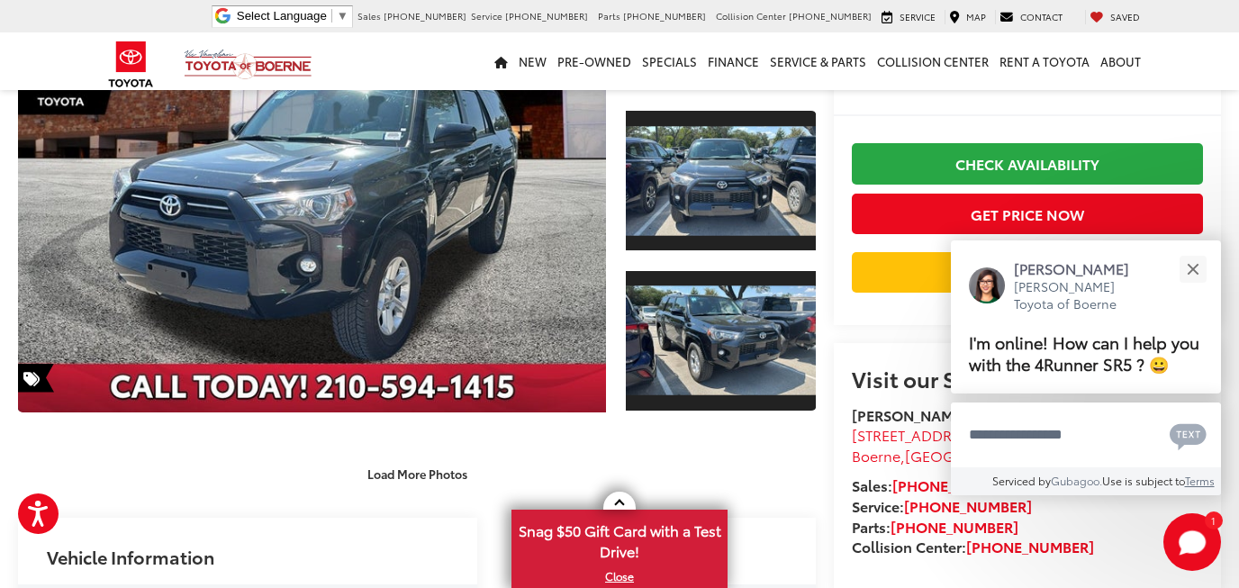
scroll to position [213, 0]
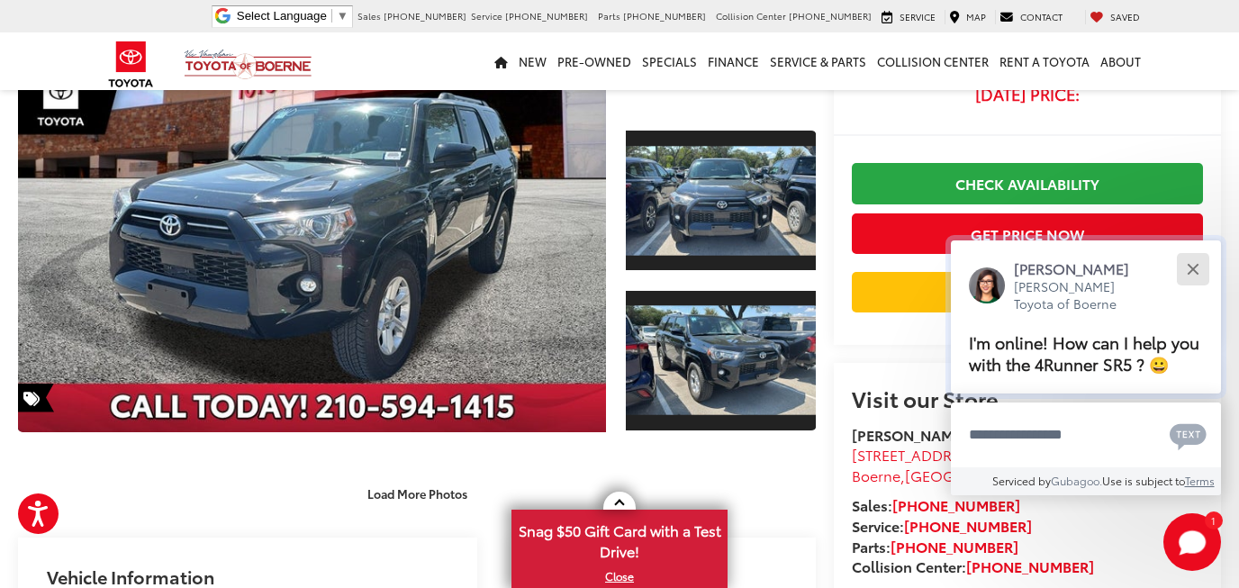
click at [1186, 268] on button "Close" at bounding box center [1192, 268] width 39 height 39
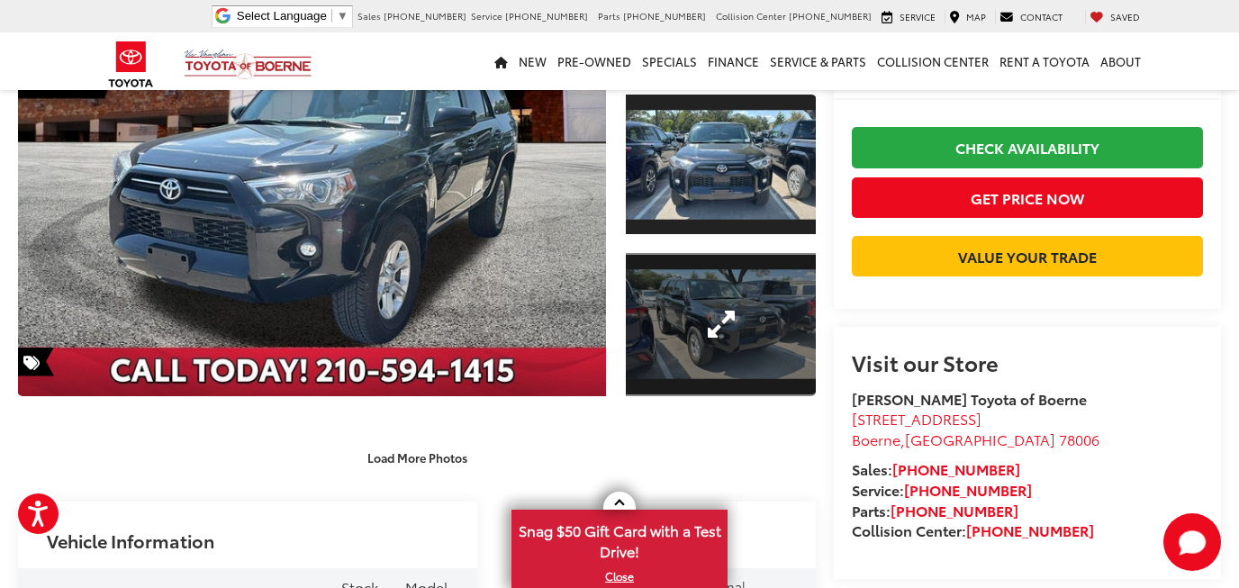
scroll to position [248, 0]
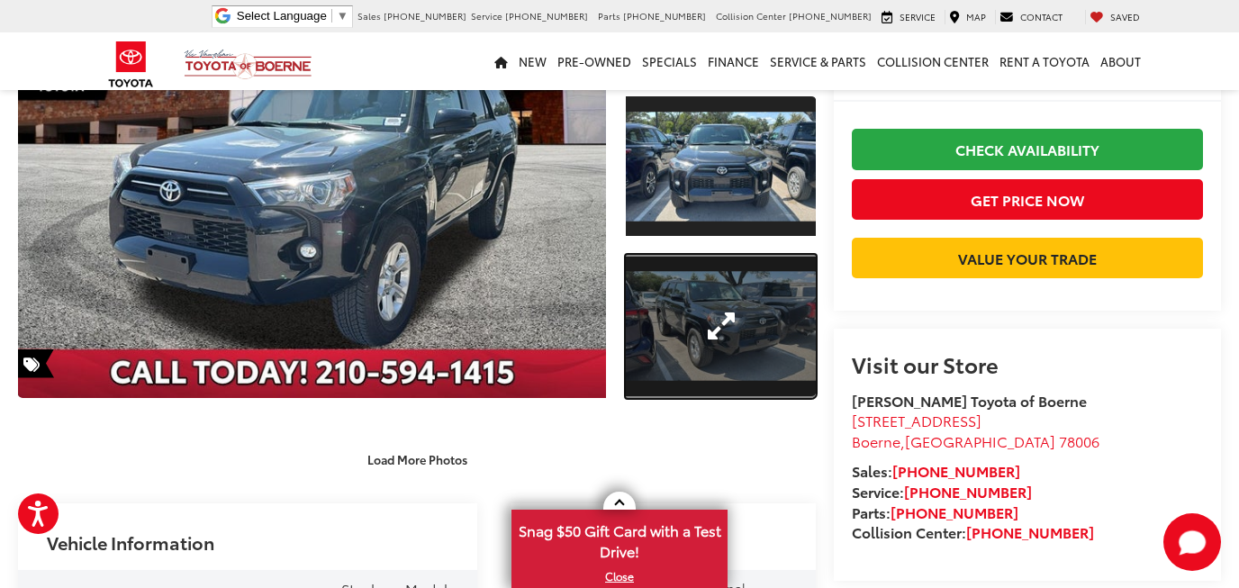
click at [709, 340] on link "Expand Photo 2" at bounding box center [721, 326] width 190 height 142
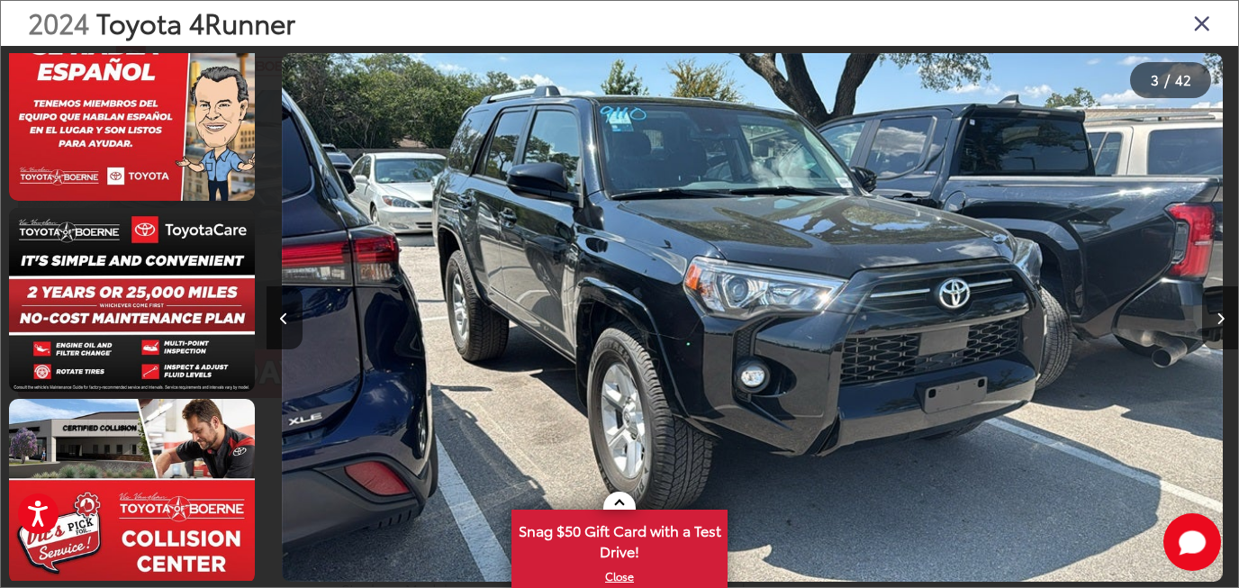
scroll to position [7516, 0]
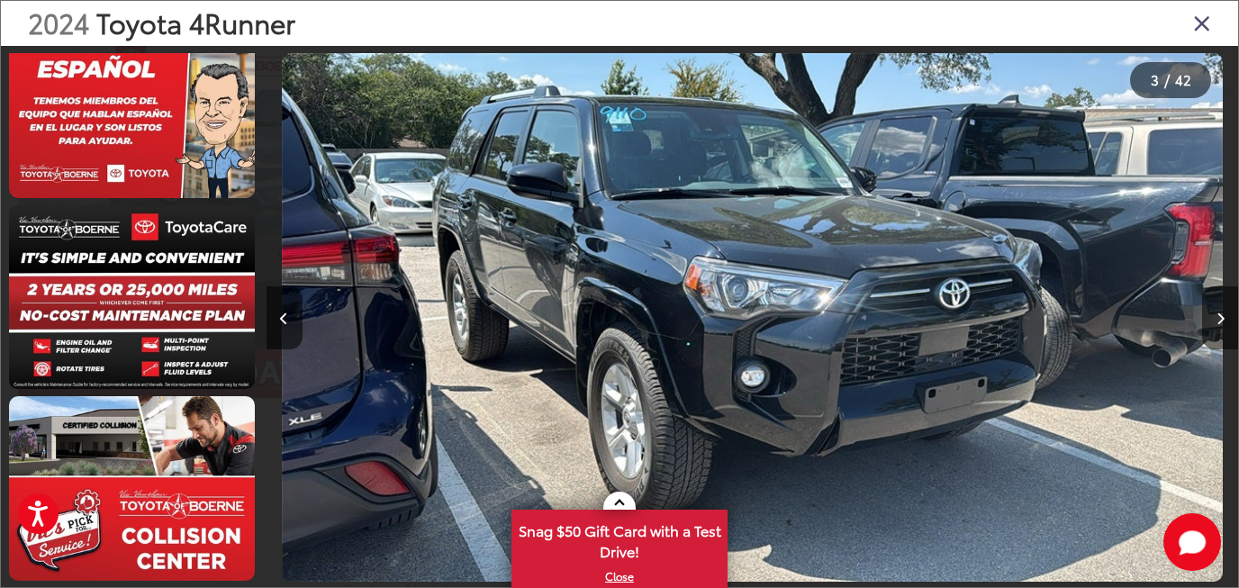
click at [1197, 23] on icon "Close gallery" at bounding box center [1202, 22] width 18 height 23
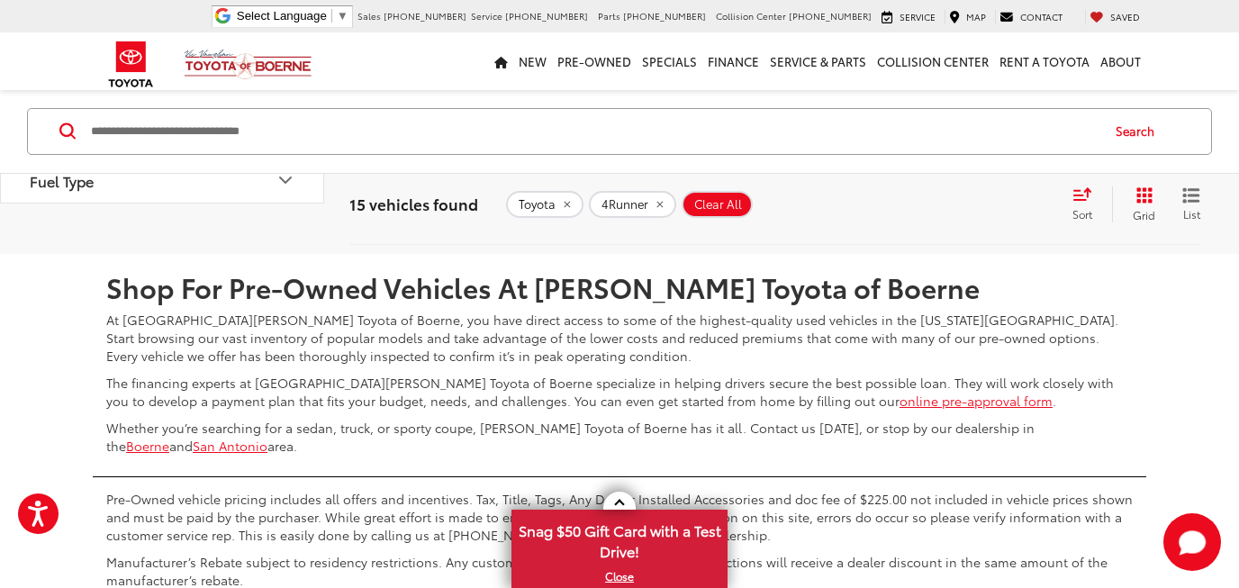
scroll to position [9065, 0]
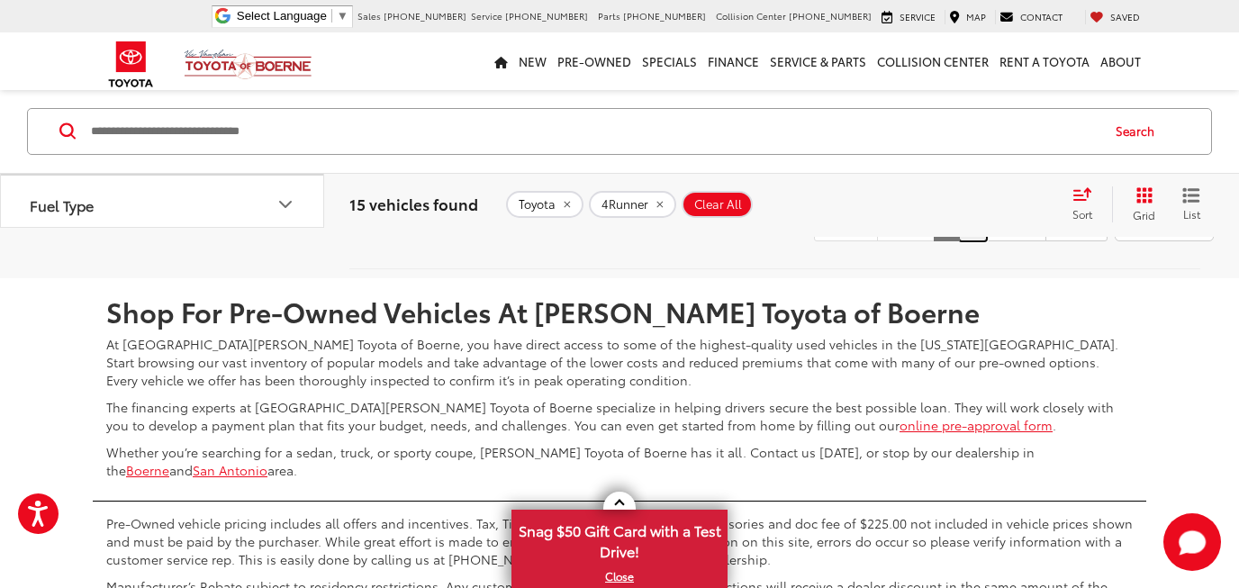
click at [959, 241] on link "2" at bounding box center [973, 225] width 28 height 32
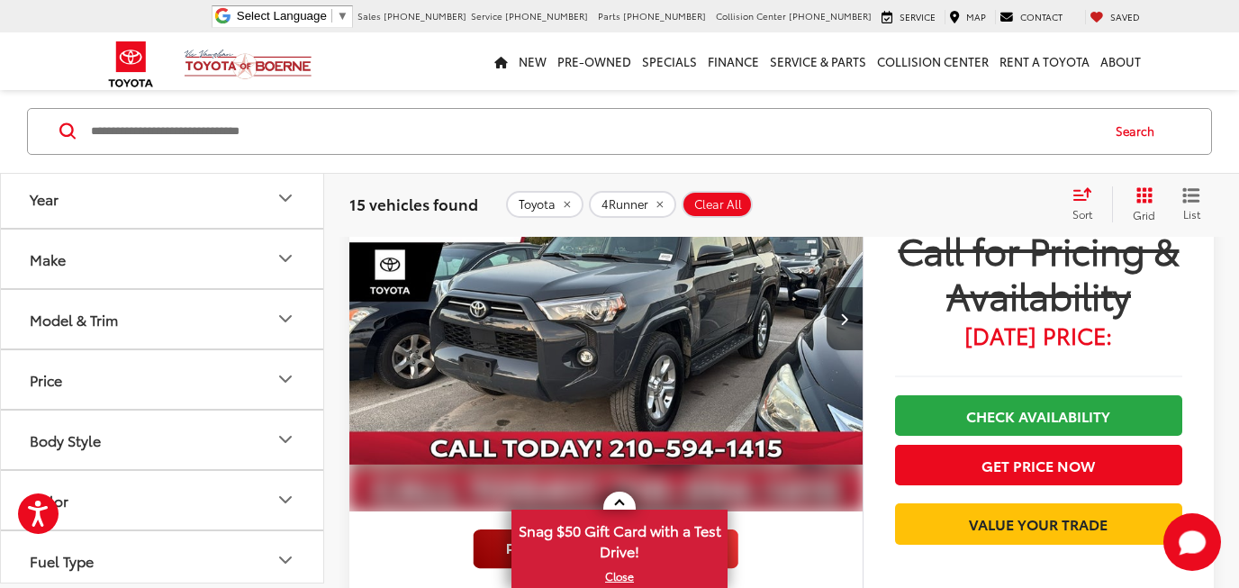
scroll to position [768, 0]
